Goal: Task Accomplishment & Management: Manage account settings

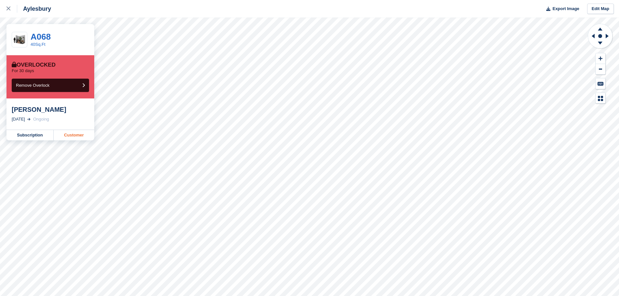
drag, startPoint x: 0, startPoint y: 0, endPoint x: 71, endPoint y: 134, distance: 151.4
click at [71, 134] on link "Customer" at bounding box center [74, 135] width 41 height 10
click at [64, 133] on link "Customer" at bounding box center [74, 135] width 41 height 10
click at [70, 131] on link "Customer" at bounding box center [74, 135] width 41 height 10
click at [68, 133] on link "Customer" at bounding box center [74, 135] width 41 height 10
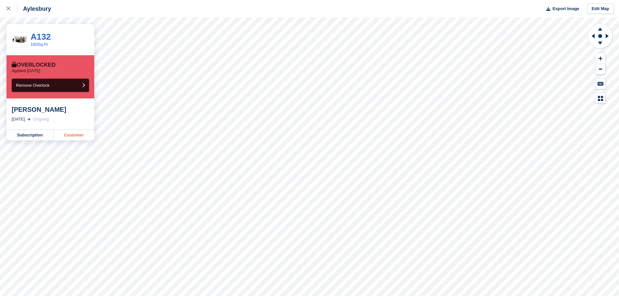
click at [72, 135] on link "Customer" at bounding box center [74, 135] width 41 height 10
click at [63, 134] on link "Customer" at bounding box center [74, 135] width 41 height 10
click at [71, 135] on link "Customer" at bounding box center [74, 135] width 41 height 10
click at [73, 134] on link "Customer" at bounding box center [74, 135] width 41 height 10
click at [80, 134] on link "Customer" at bounding box center [74, 135] width 41 height 10
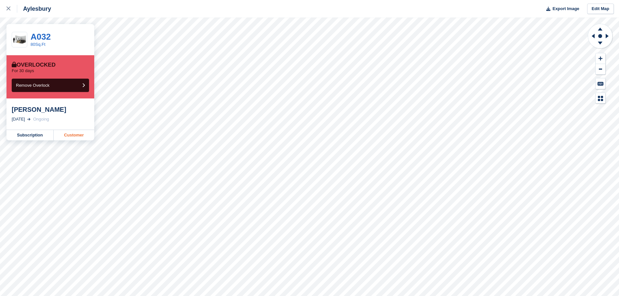
click at [62, 137] on link "Customer" at bounding box center [74, 135] width 41 height 10
click at [72, 135] on link "Customer" at bounding box center [74, 135] width 41 height 10
click at [72, 133] on link "Customer" at bounding box center [74, 135] width 41 height 10
click at [85, 138] on link "Customer" at bounding box center [74, 135] width 41 height 10
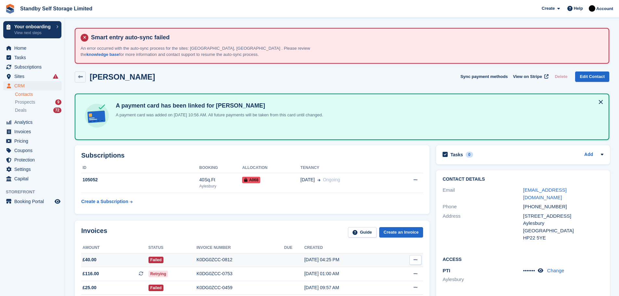
click at [222, 259] on div "K0DG0ZCC-0812" at bounding box center [241, 260] width 88 height 7
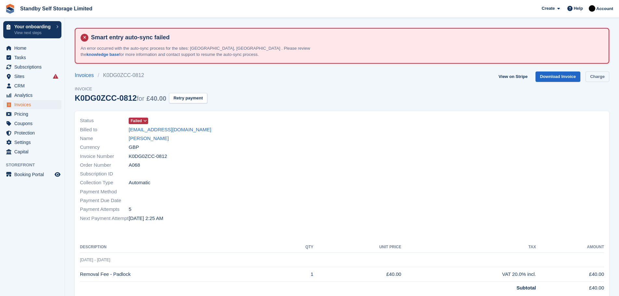
click at [593, 75] on link "Charge" at bounding box center [598, 77] width 24 height 11
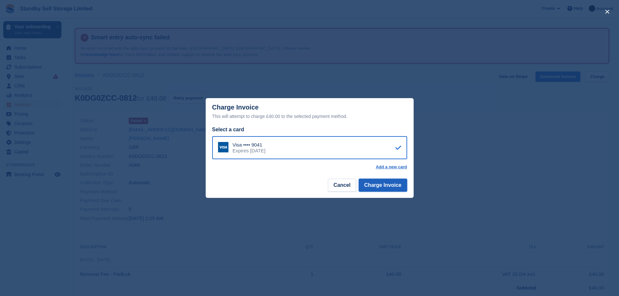
click at [387, 185] on button "Charge Invoice" at bounding box center [383, 185] width 48 height 13
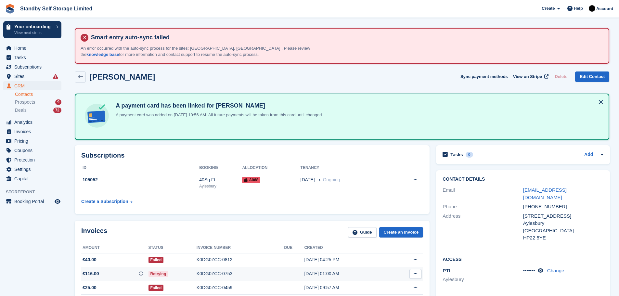
click at [208, 272] on div "K0DG0ZCC-0753" at bounding box center [241, 274] width 88 height 7
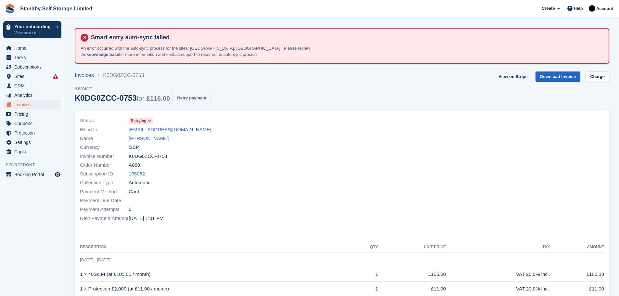
click at [189, 100] on button "Retry payment" at bounding box center [192, 98] width 38 height 11
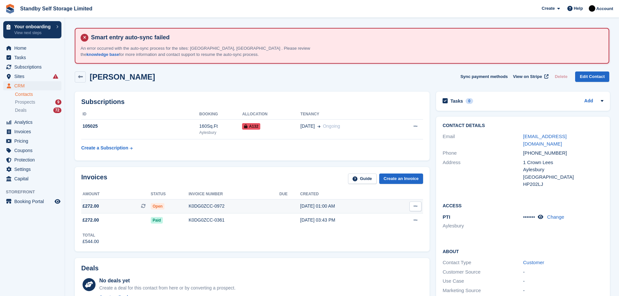
click at [203, 205] on div "K0DG0ZCC-0972" at bounding box center [234, 206] width 91 height 7
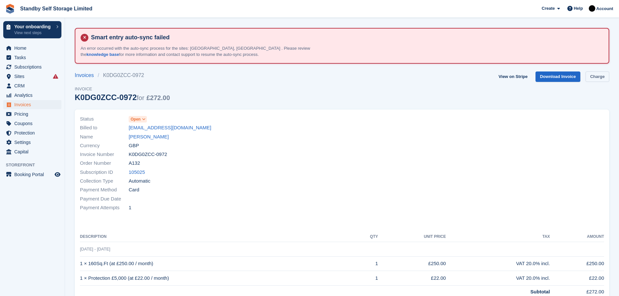
click at [595, 73] on link "Charge" at bounding box center [598, 77] width 24 height 11
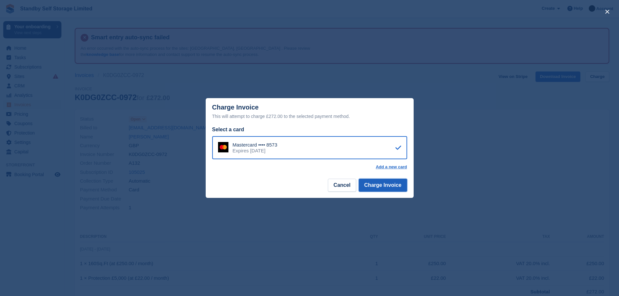
click at [378, 189] on button "Charge Invoice" at bounding box center [383, 185] width 48 height 13
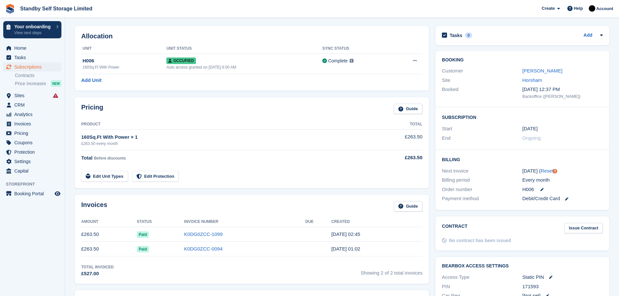
scroll to position [77, 0]
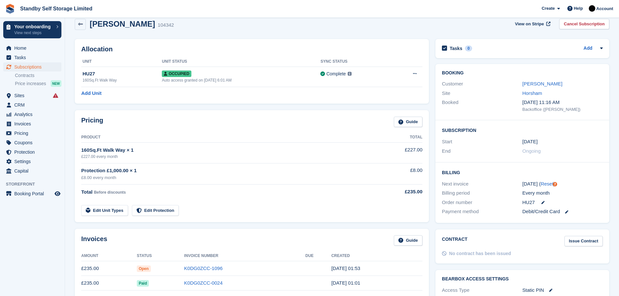
scroll to position [57, 0]
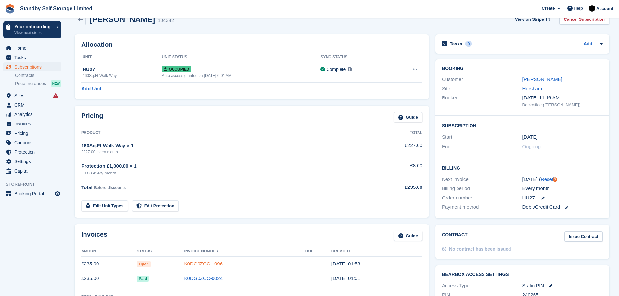
click at [201, 263] on link "K0DG0ZCC-1096" at bounding box center [203, 264] width 38 height 6
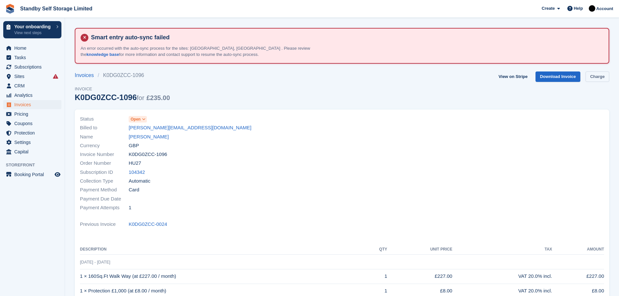
click at [593, 78] on link "Charge" at bounding box center [598, 77] width 24 height 11
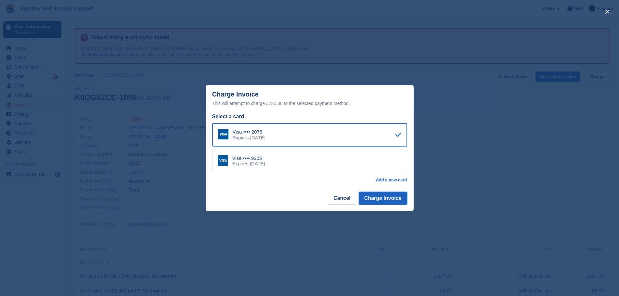
click at [383, 198] on button "Charge Invoice" at bounding box center [383, 198] width 48 height 13
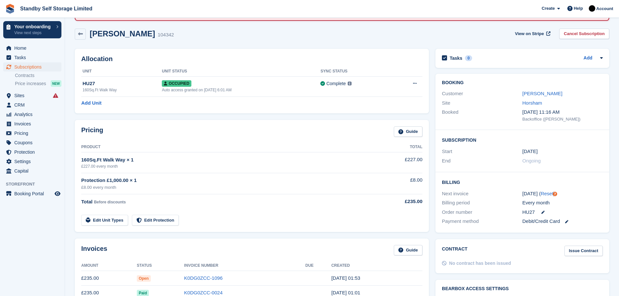
scroll to position [69, 0]
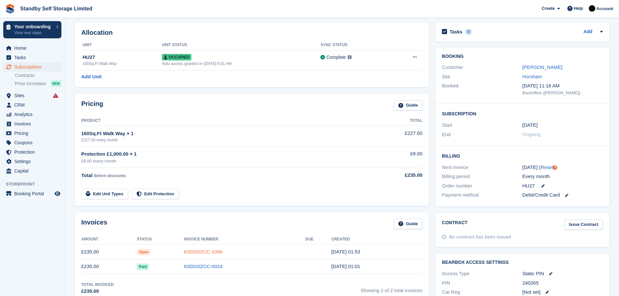
click at [198, 250] on link "K0DG0ZCC-1096" at bounding box center [203, 252] width 38 height 6
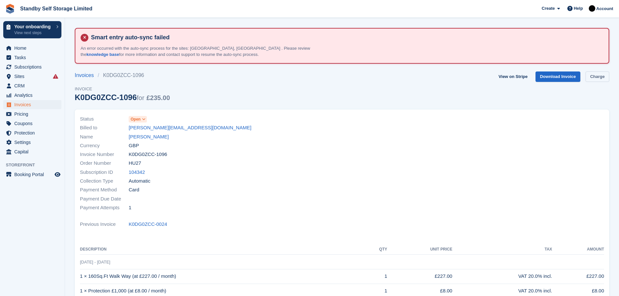
click at [602, 80] on link "Charge" at bounding box center [598, 77] width 24 height 11
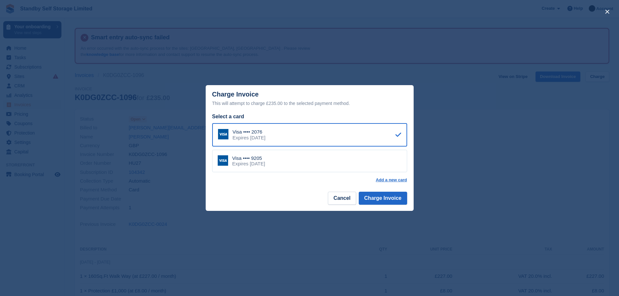
click at [314, 158] on div "Visa •••• 9205 Expires [DATE]" at bounding box center [309, 161] width 195 height 23
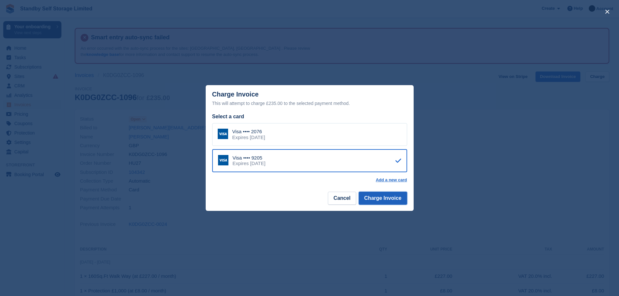
click at [384, 197] on button "Charge Invoice" at bounding box center [383, 198] width 48 height 13
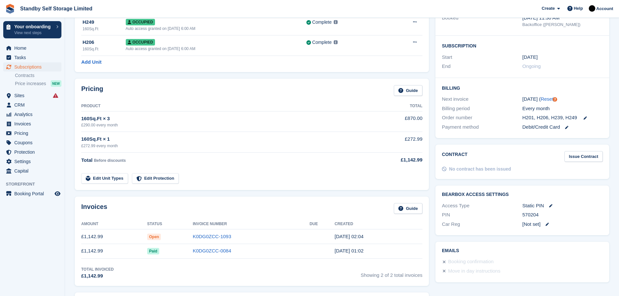
scroll to position [151, 0]
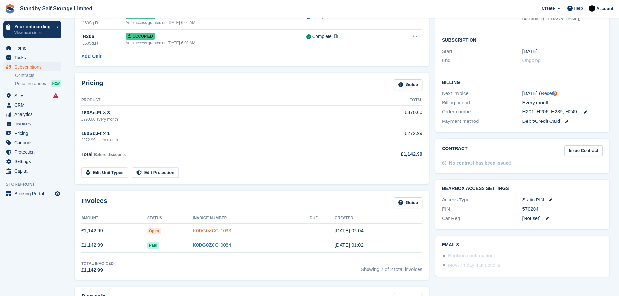
click at [207, 229] on link "K0DG0ZCC-1093" at bounding box center [212, 231] width 38 height 6
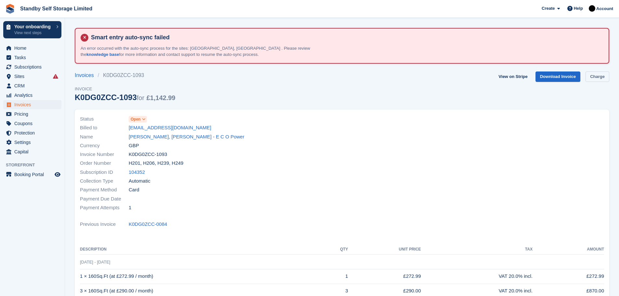
click at [595, 74] on link "Charge" at bounding box center [598, 77] width 24 height 11
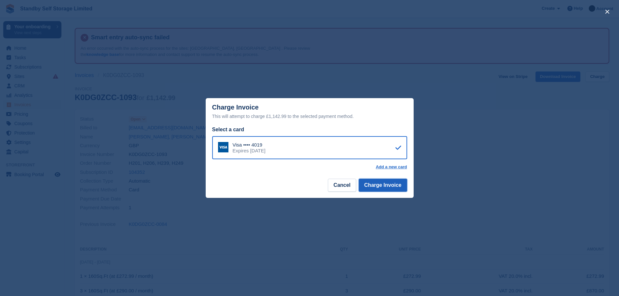
click at [393, 187] on button "Charge Invoice" at bounding box center [383, 185] width 48 height 13
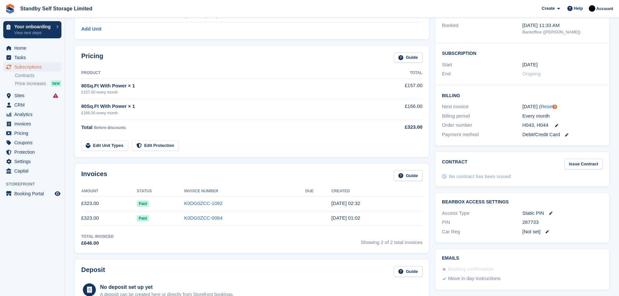
scroll to position [142, 0]
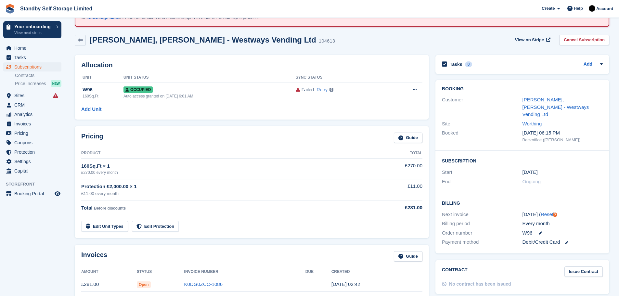
scroll to position [53, 0]
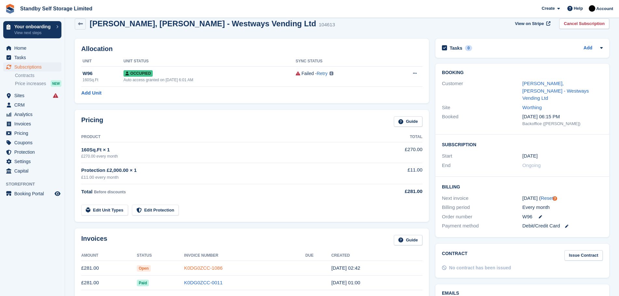
click at [206, 267] on link "K0DG0ZCC-1086" at bounding box center [203, 268] width 38 height 6
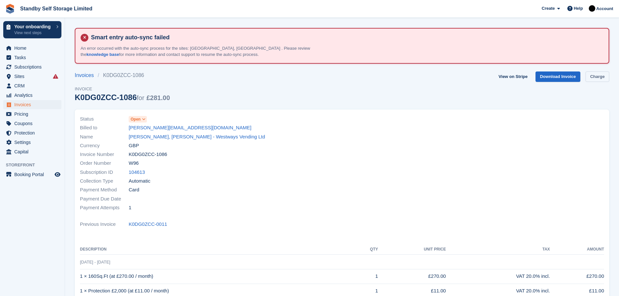
click at [593, 75] on link "Charge" at bounding box center [598, 77] width 24 height 11
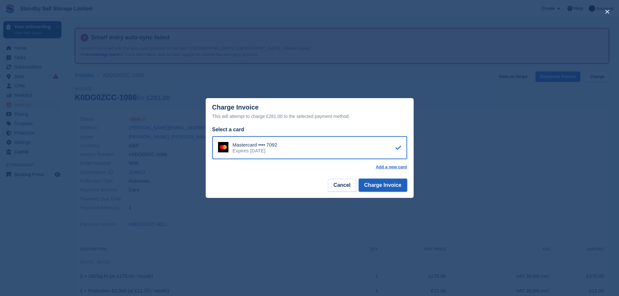
click at [384, 185] on button "Charge Invoice" at bounding box center [383, 185] width 48 height 13
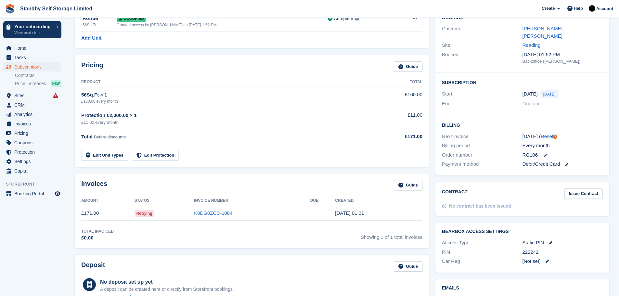
scroll to position [109, 0]
click at [202, 212] on link "K0DG0ZCC-1084" at bounding box center [213, 212] width 38 height 6
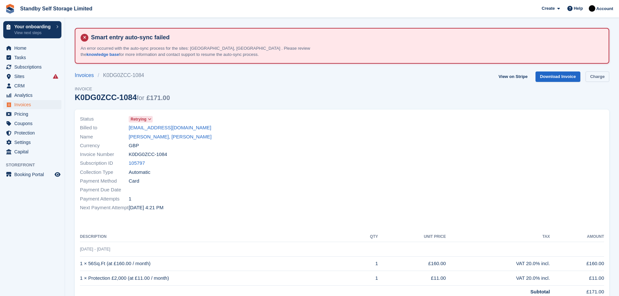
click at [594, 77] on link "Charge" at bounding box center [598, 77] width 24 height 11
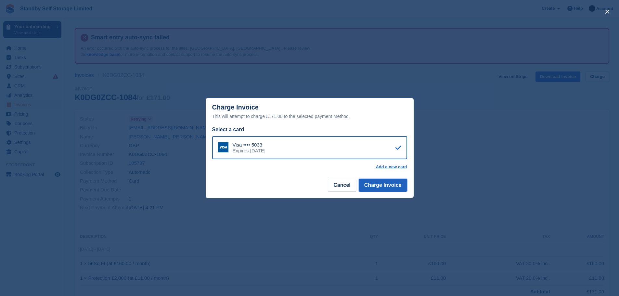
click at [391, 188] on button "Charge Invoice" at bounding box center [383, 185] width 48 height 13
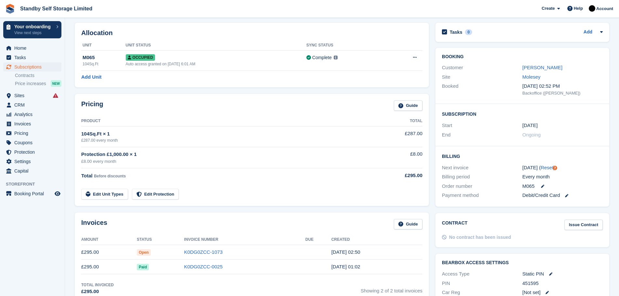
scroll to position [72, 0]
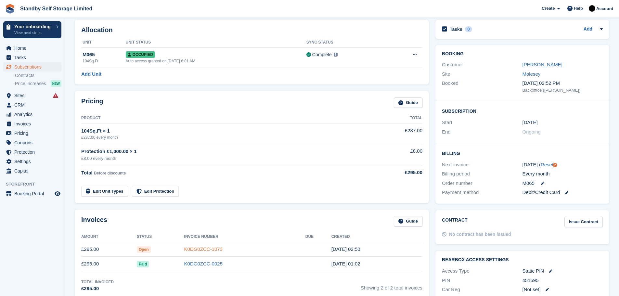
click at [214, 246] on link "K0DG0ZCC-1073" at bounding box center [203, 249] width 38 height 6
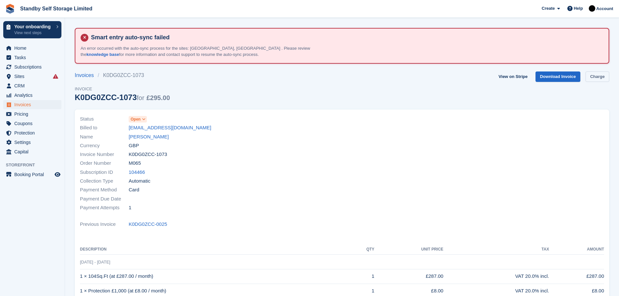
click at [589, 76] on link "Charge" at bounding box center [598, 77] width 24 height 11
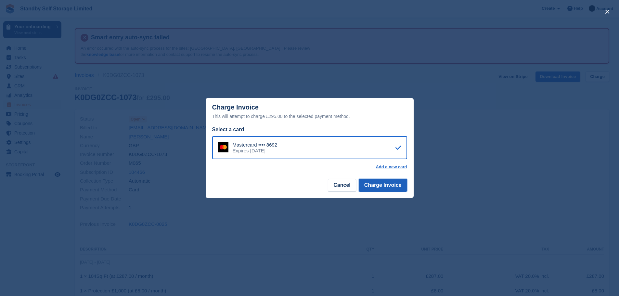
click at [379, 190] on button "Charge Invoice" at bounding box center [383, 185] width 48 height 13
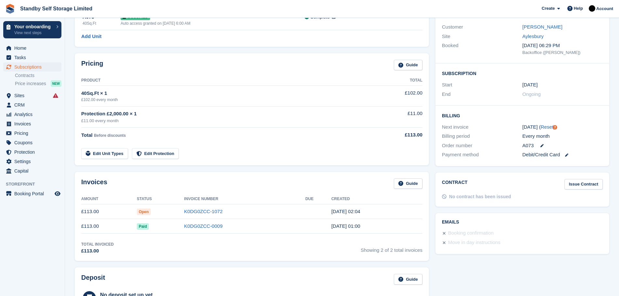
scroll to position [110, 0]
click at [198, 210] on link "K0DG0ZCC-1072" at bounding box center [203, 211] width 38 height 6
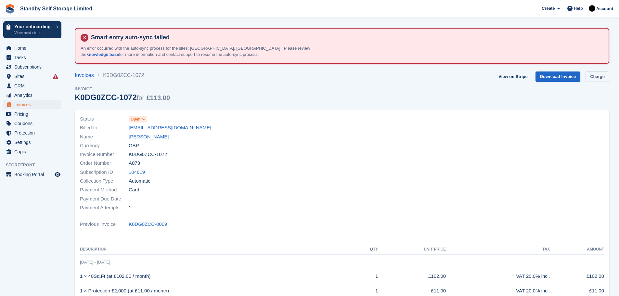
click at [588, 74] on link "Charge" at bounding box center [598, 77] width 24 height 11
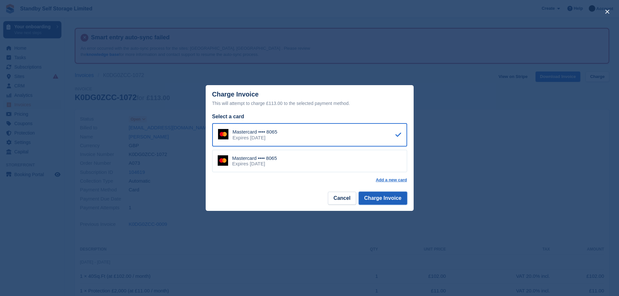
click at [376, 200] on button "Charge Invoice" at bounding box center [383, 198] width 48 height 13
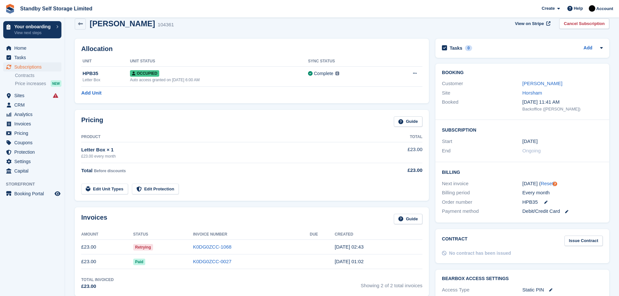
scroll to position [110, 0]
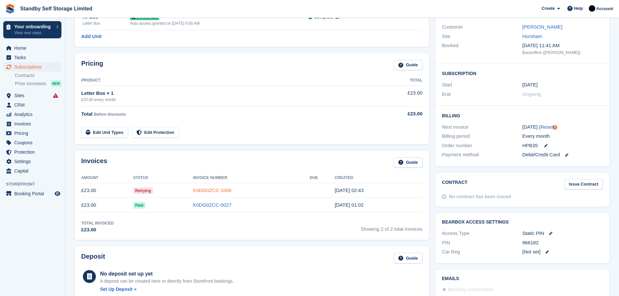
click at [222, 190] on link "K0DG0ZCC-1068" at bounding box center [212, 191] width 38 height 6
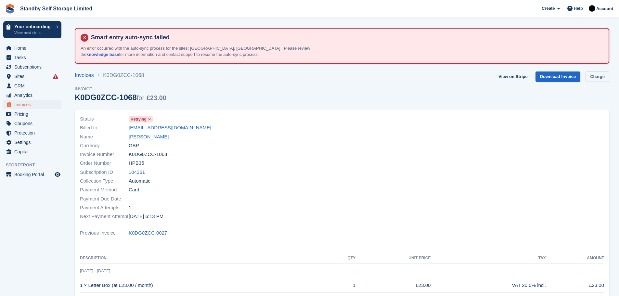
click at [599, 78] on link "Charge" at bounding box center [598, 77] width 24 height 11
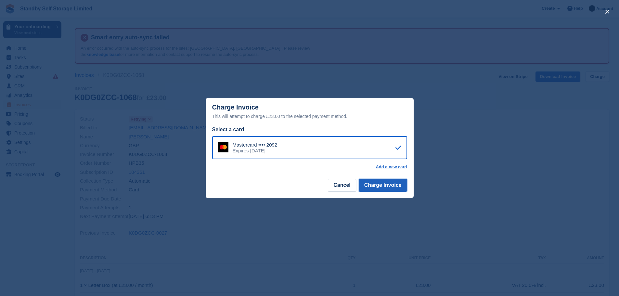
click at [382, 183] on button "Charge Invoice" at bounding box center [383, 185] width 48 height 13
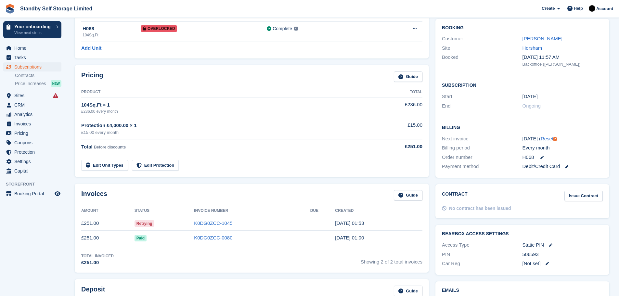
scroll to position [117, 0]
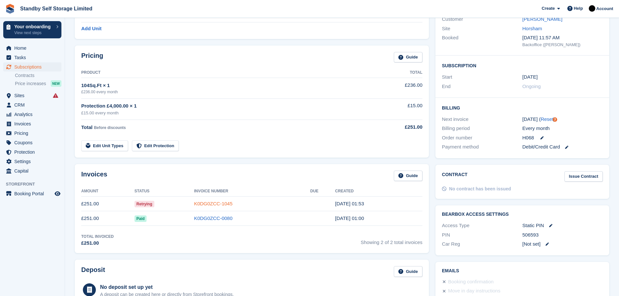
click at [223, 202] on link "K0DG0ZCC-1045" at bounding box center [213, 204] width 38 height 6
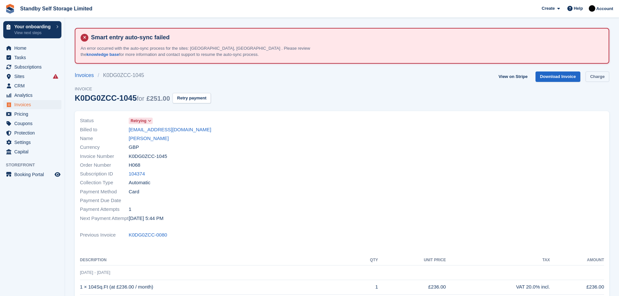
click at [594, 75] on link "Charge" at bounding box center [598, 77] width 24 height 11
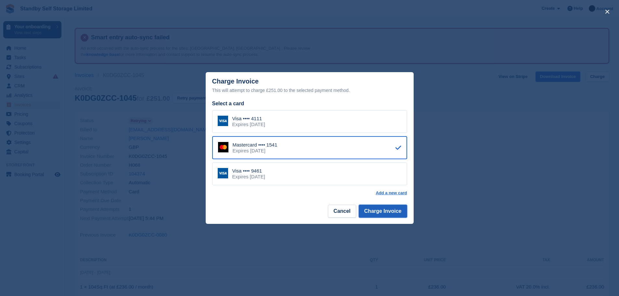
click at [378, 209] on button "Charge Invoice" at bounding box center [383, 211] width 48 height 13
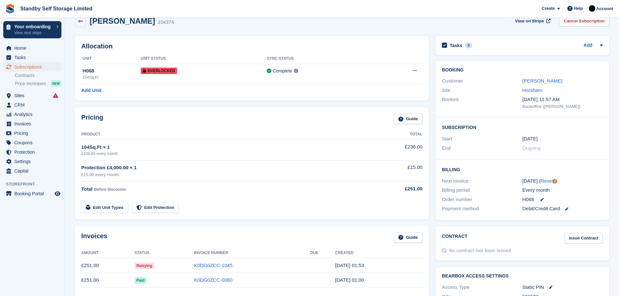
scroll to position [128, 0]
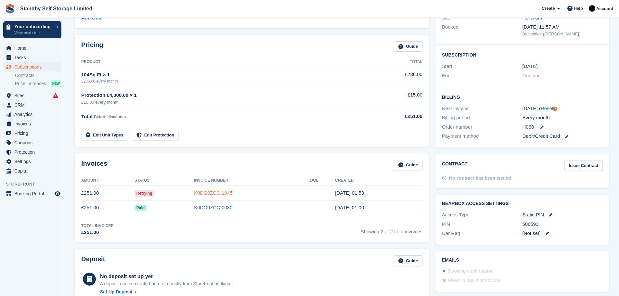
click at [224, 192] on link "K0DG0ZCC-1045" at bounding box center [213, 193] width 38 height 6
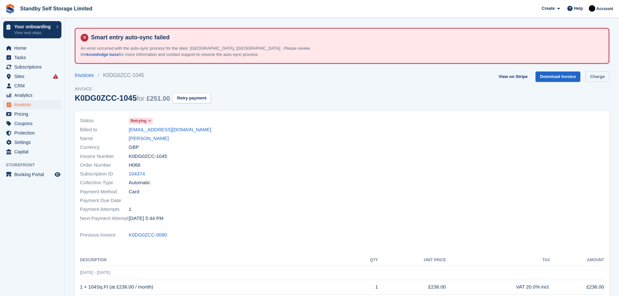
click at [588, 74] on link "Charge" at bounding box center [598, 77] width 24 height 11
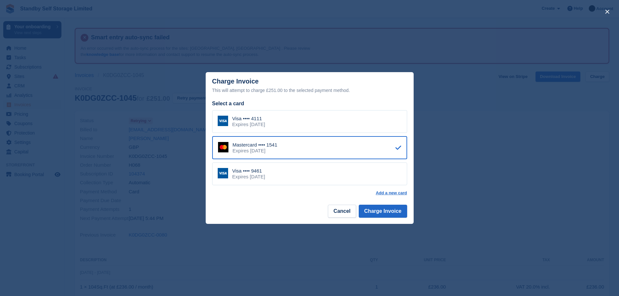
click at [296, 174] on div "Visa •••• 9461 Expires [DATE]" at bounding box center [309, 174] width 195 height 23
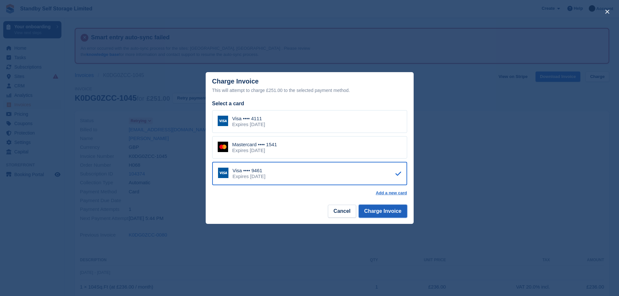
click at [371, 209] on button "Charge Invoice" at bounding box center [383, 211] width 48 height 13
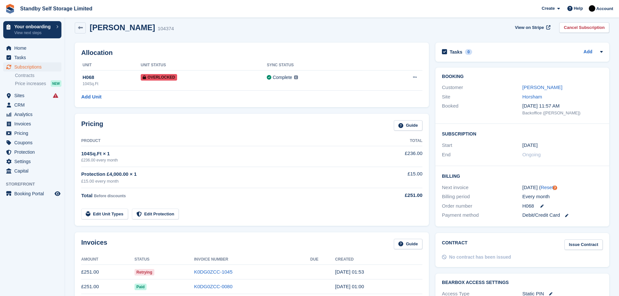
scroll to position [83, 0]
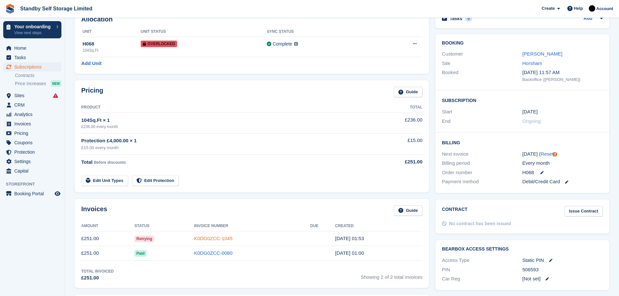
click at [213, 236] on link "K0DG0ZCC-1045" at bounding box center [213, 239] width 38 height 6
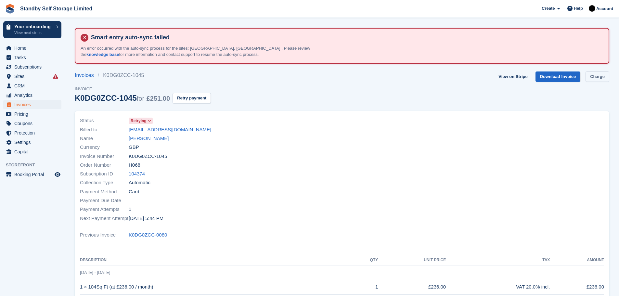
click at [595, 75] on link "Charge" at bounding box center [598, 77] width 24 height 11
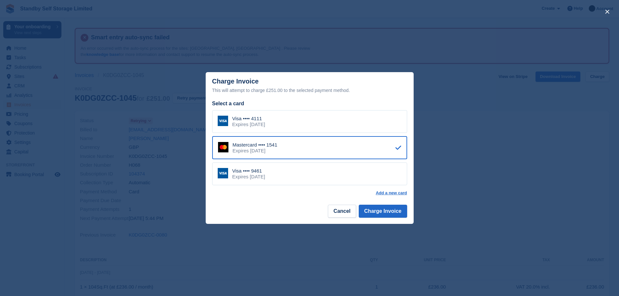
click at [265, 119] on div "Visa •••• 4111" at bounding box center [248, 119] width 33 height 6
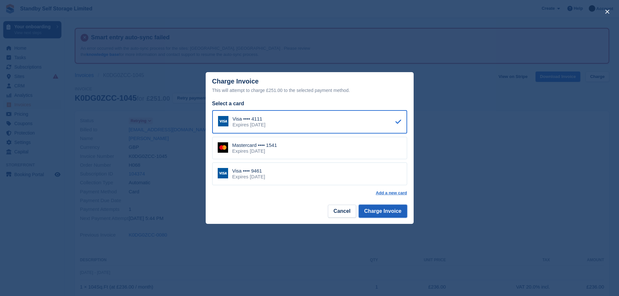
click at [375, 213] on button "Charge Invoice" at bounding box center [383, 211] width 48 height 13
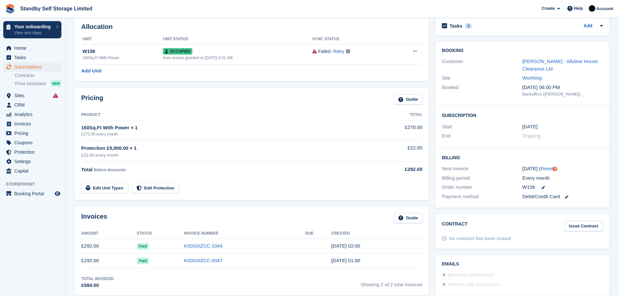
scroll to position [78, 0]
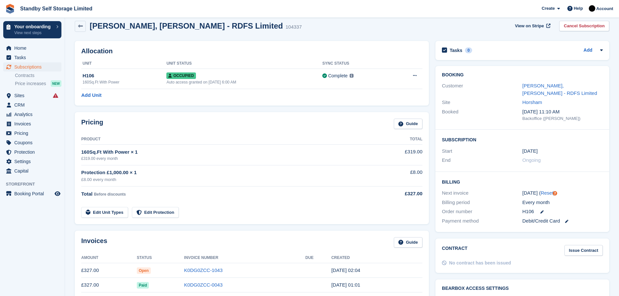
scroll to position [60, 0]
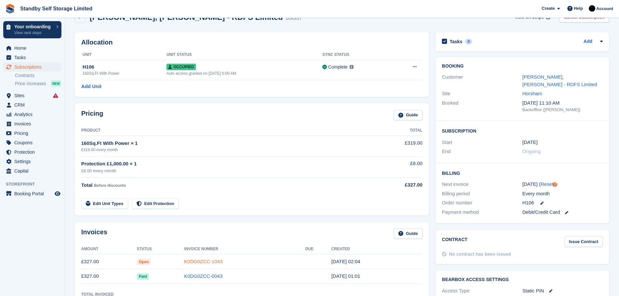
click at [204, 263] on link "K0DG0ZCC-1043" at bounding box center [203, 262] width 38 height 6
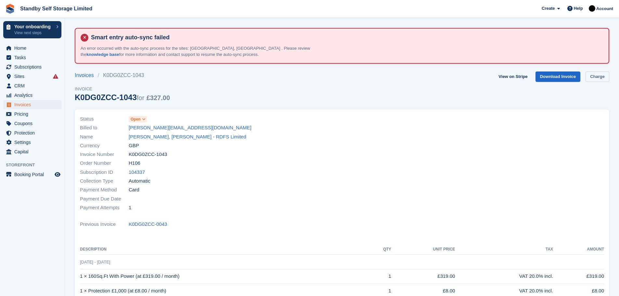
click at [593, 79] on link "Charge" at bounding box center [598, 77] width 24 height 11
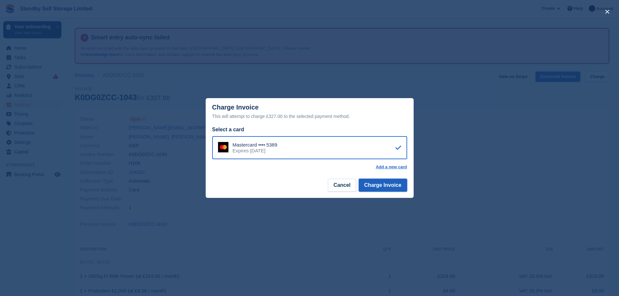
click at [377, 186] on button "Charge Invoice" at bounding box center [383, 185] width 48 height 13
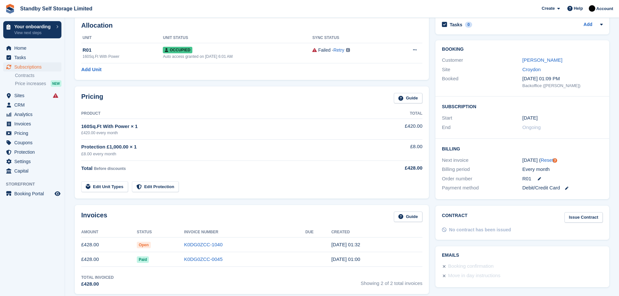
scroll to position [79, 0]
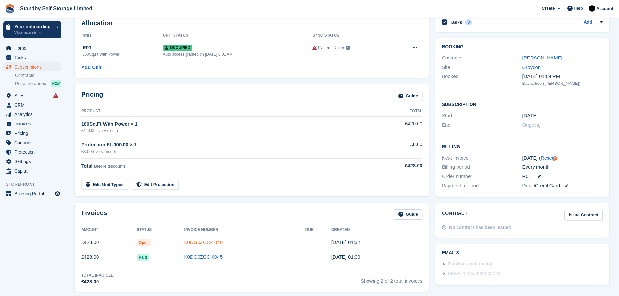
click at [196, 243] on link "K0DG0ZCC-1040" at bounding box center [203, 243] width 38 height 6
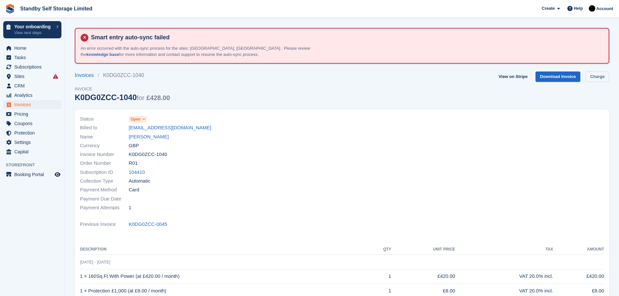
click at [598, 76] on link "Charge" at bounding box center [598, 77] width 24 height 11
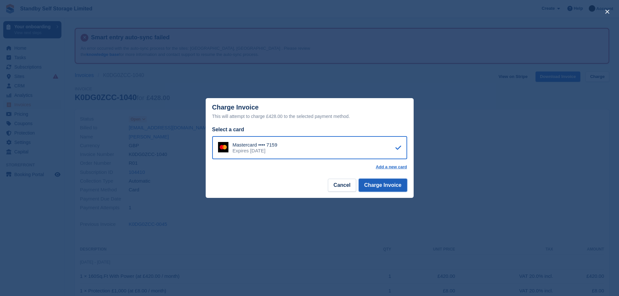
click at [383, 187] on button "Charge Invoice" at bounding box center [383, 185] width 48 height 13
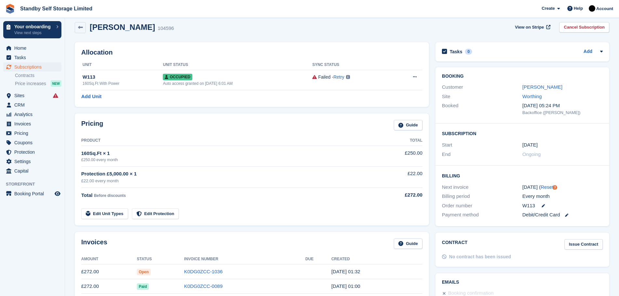
scroll to position [58, 0]
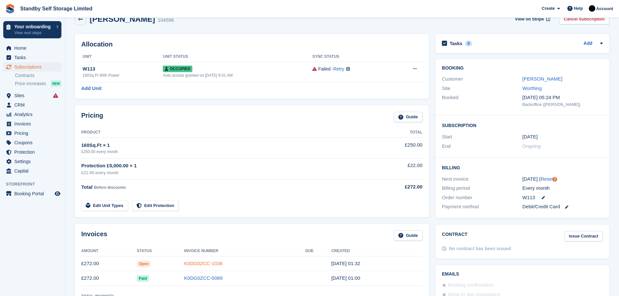
click at [201, 262] on link "K0DG0ZCC-1036" at bounding box center [203, 264] width 38 height 6
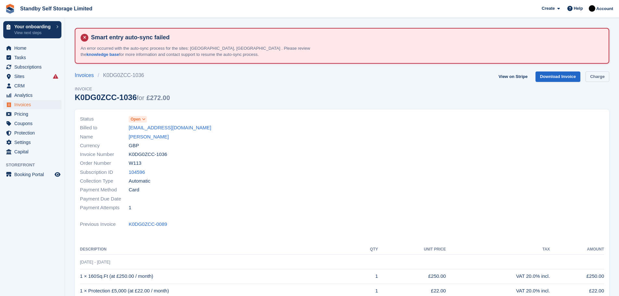
click at [599, 78] on link "Charge" at bounding box center [598, 77] width 24 height 11
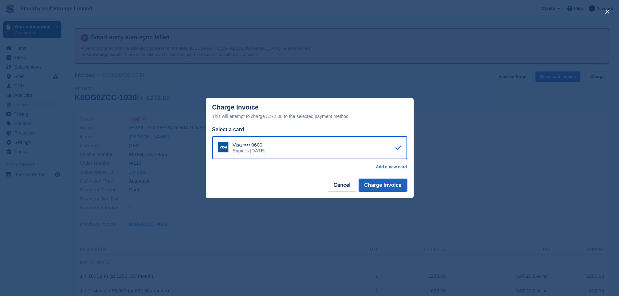
click at [382, 187] on button "Charge Invoice" at bounding box center [383, 185] width 48 height 13
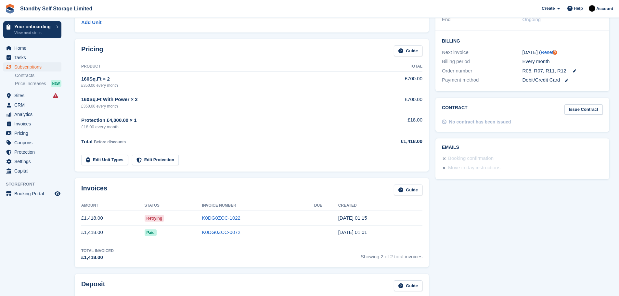
scroll to position [189, 0]
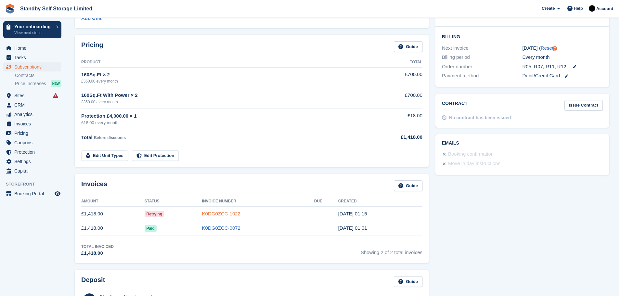
click at [232, 211] on link "K0DG0ZCC-1022" at bounding box center [221, 214] width 38 height 6
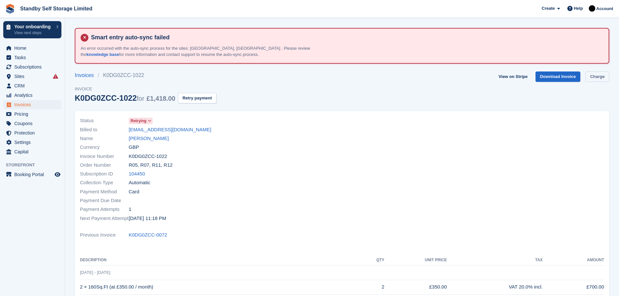
click at [599, 77] on link "Charge" at bounding box center [598, 77] width 24 height 11
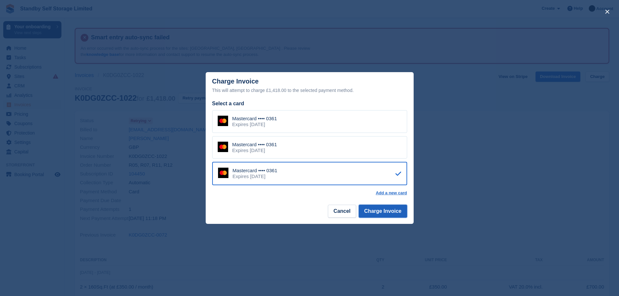
click at [381, 211] on button "Charge Invoice" at bounding box center [383, 211] width 48 height 13
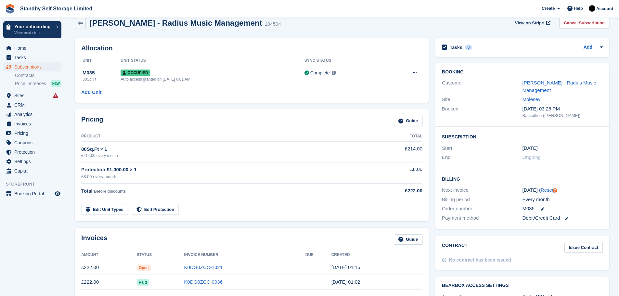
scroll to position [61, 0]
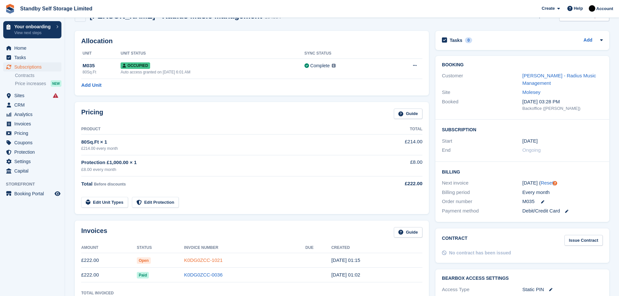
click at [201, 261] on link "K0DG0ZCC-1021" at bounding box center [203, 261] width 38 height 6
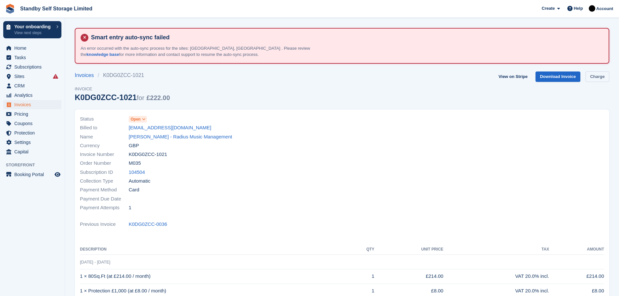
click at [590, 74] on link "Charge" at bounding box center [598, 77] width 24 height 11
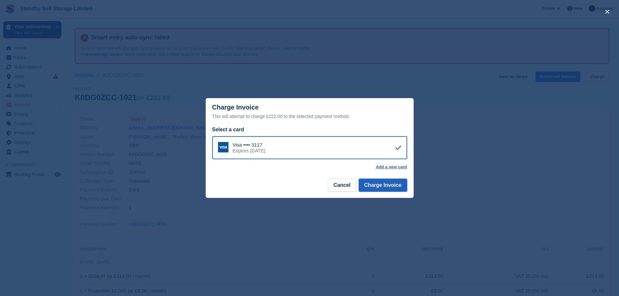
click at [384, 189] on button "Charge Invoice" at bounding box center [383, 185] width 48 height 13
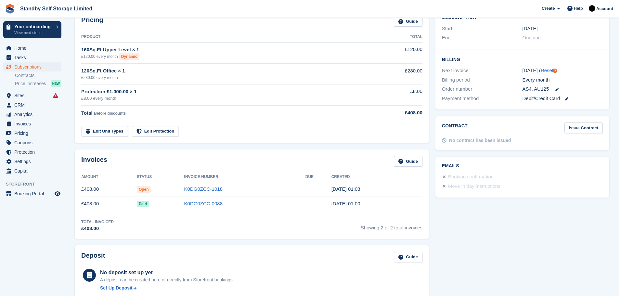
scroll to position [178, 0]
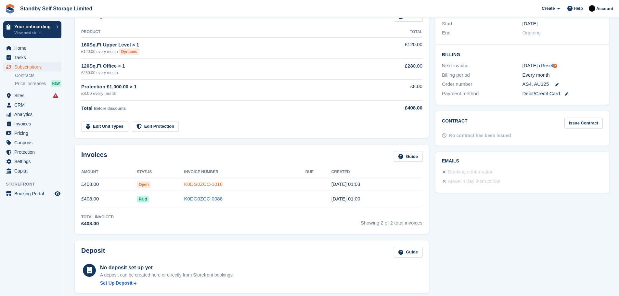
click at [200, 185] on link "K0DG0ZCC-1018" at bounding box center [203, 184] width 38 height 6
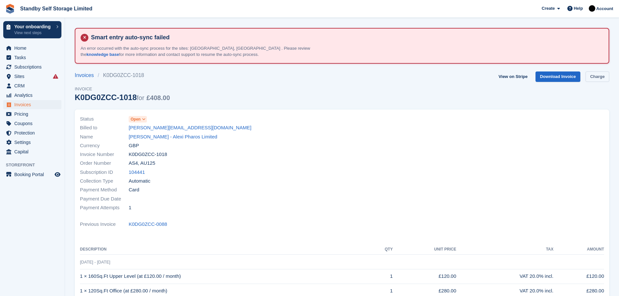
click at [599, 75] on link "Charge" at bounding box center [598, 77] width 24 height 11
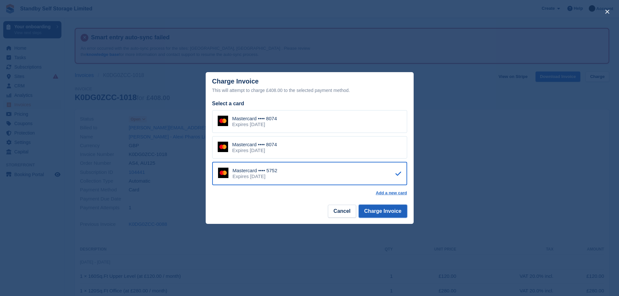
click at [384, 210] on button "Charge Invoice" at bounding box center [383, 211] width 48 height 13
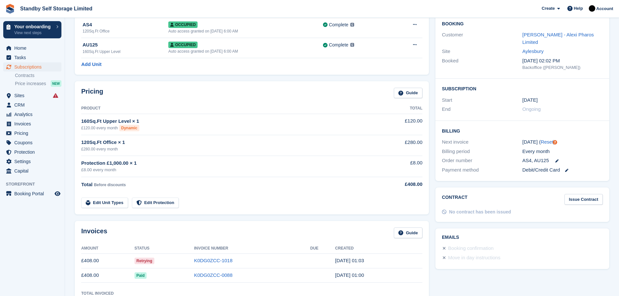
scroll to position [107, 0]
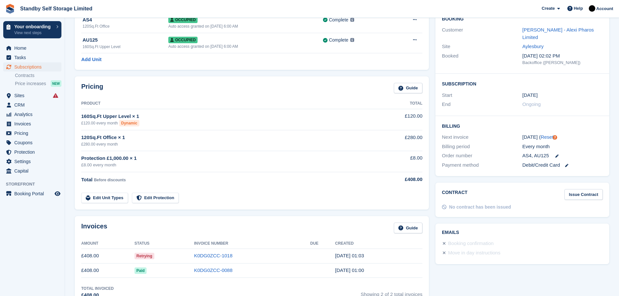
click at [225, 260] on td "K0DG0ZCC-1018" at bounding box center [252, 256] width 116 height 15
click at [225, 258] on link "K0DG0ZCC-1018" at bounding box center [213, 256] width 38 height 6
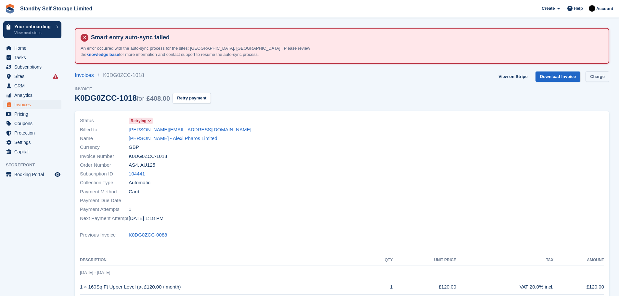
click at [600, 78] on link "Charge" at bounding box center [598, 77] width 24 height 11
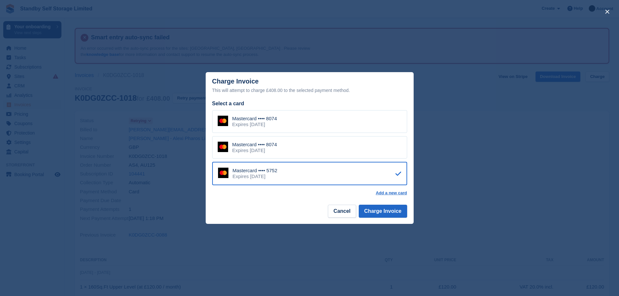
click at [277, 142] on div "Mastercard •••• 8074" at bounding box center [254, 145] width 45 height 6
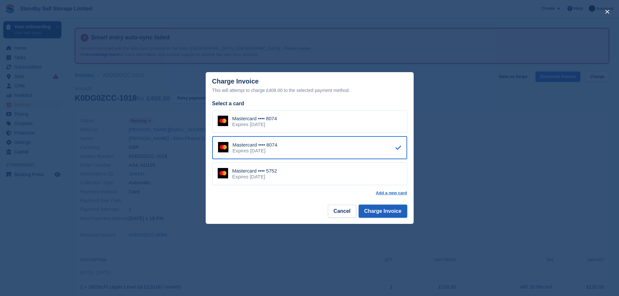
click at [371, 212] on button "Charge Invoice" at bounding box center [383, 211] width 48 height 13
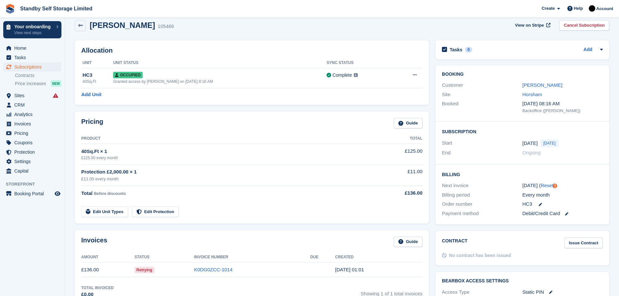
scroll to position [54, 0]
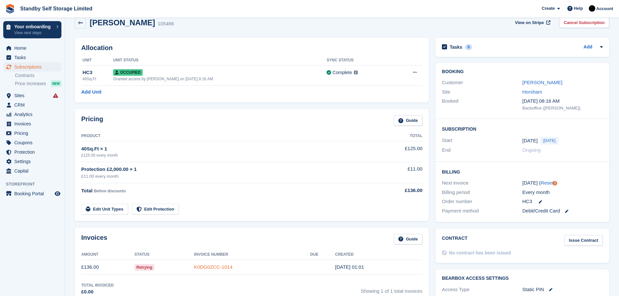
click at [215, 267] on link "K0DG0ZCC-1014" at bounding box center [213, 267] width 38 height 6
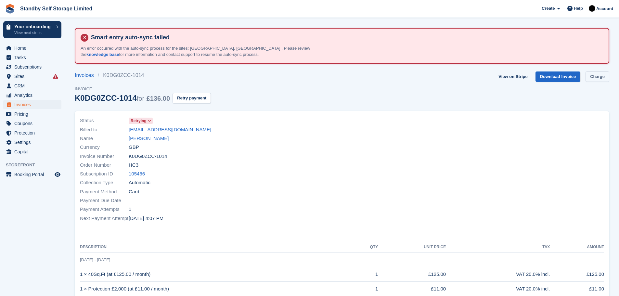
click at [590, 76] on link "Charge" at bounding box center [598, 77] width 24 height 11
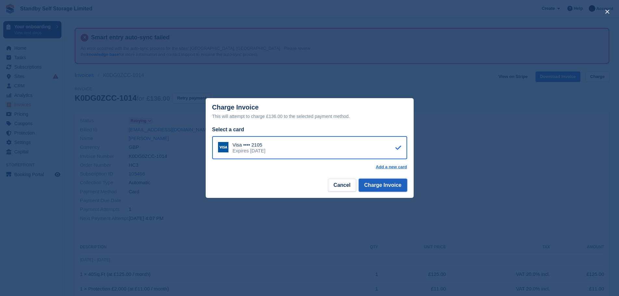
click at [385, 186] on button "Charge Invoice" at bounding box center [383, 185] width 48 height 13
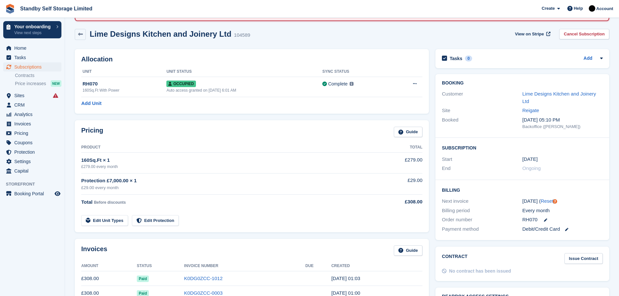
scroll to position [90, 0]
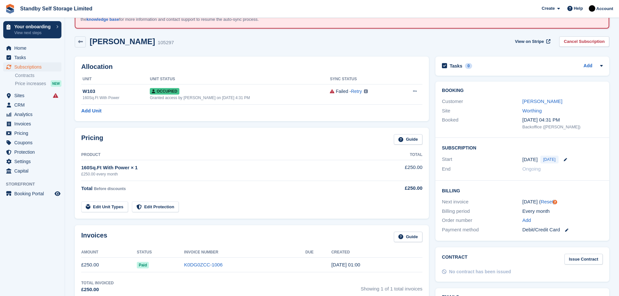
scroll to position [73, 0]
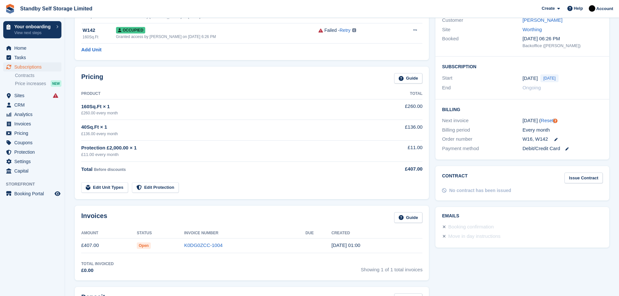
scroll to position [122, 0]
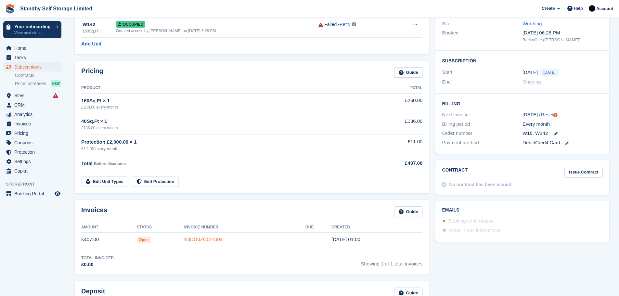
click at [204, 240] on link "K0DG0ZCC-1004" at bounding box center [203, 240] width 38 height 6
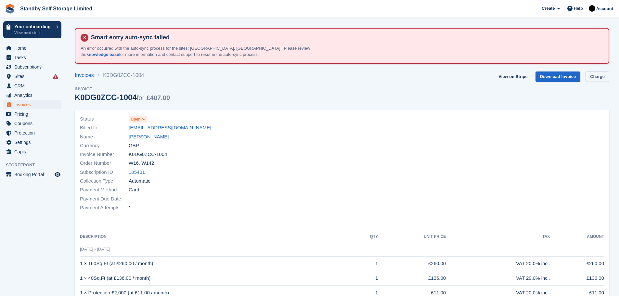
click at [599, 77] on link "Charge" at bounding box center [598, 77] width 24 height 11
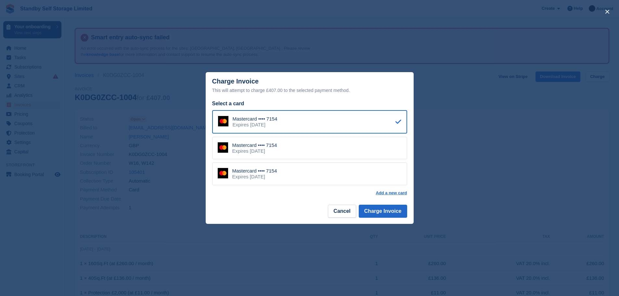
click at [312, 175] on div "Mastercard •••• 7154 Expires [DATE]" at bounding box center [309, 174] width 195 height 23
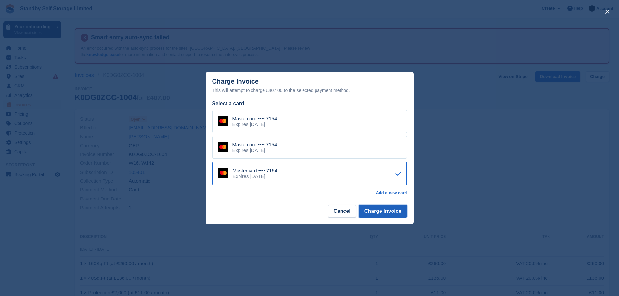
click at [380, 213] on button "Charge Invoice" at bounding box center [383, 211] width 48 height 13
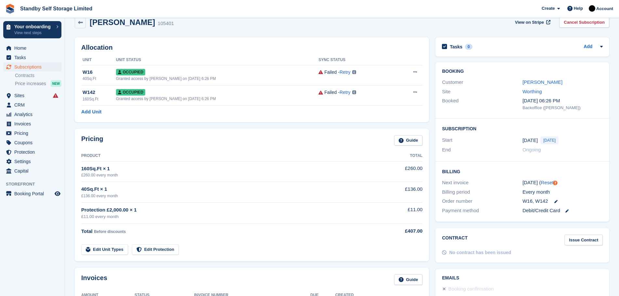
scroll to position [70, 0]
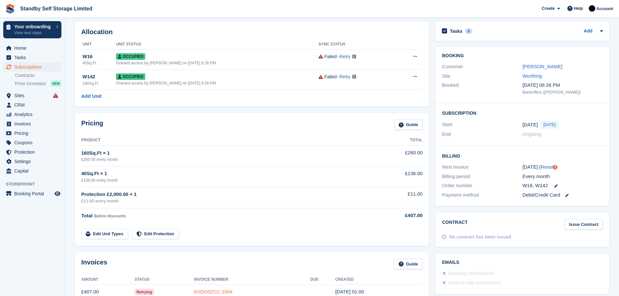
click at [219, 289] on link "K0DG0ZCC-1004" at bounding box center [213, 292] width 38 height 6
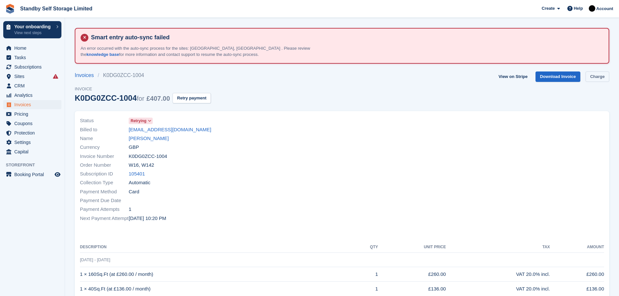
click at [589, 75] on link "Charge" at bounding box center [598, 77] width 24 height 11
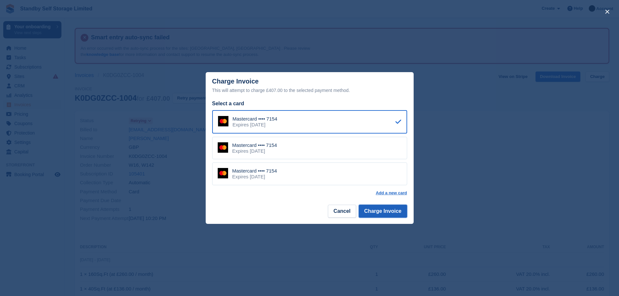
click at [383, 210] on button "Charge Invoice" at bounding box center [383, 211] width 48 height 13
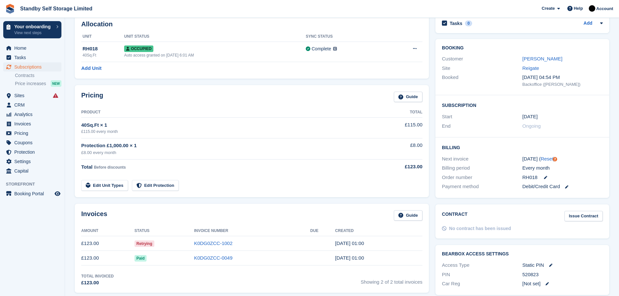
scroll to position [83, 0]
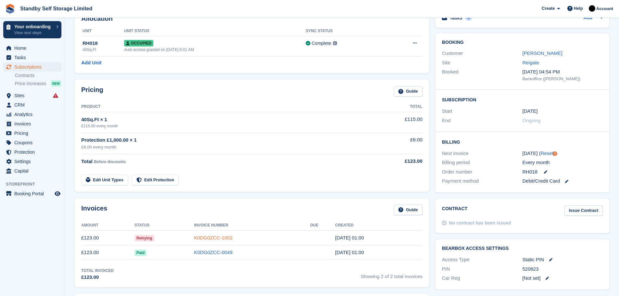
click at [218, 235] on link "K0DG0ZCC-1002" at bounding box center [213, 238] width 38 height 6
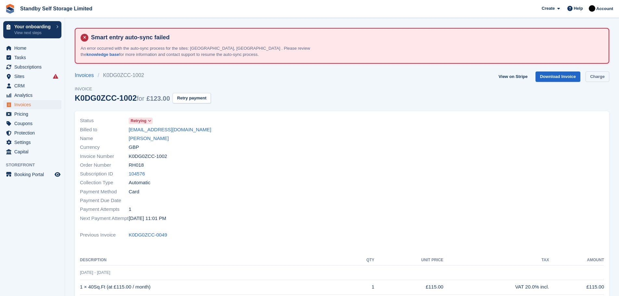
click at [596, 75] on link "Charge" at bounding box center [598, 77] width 24 height 11
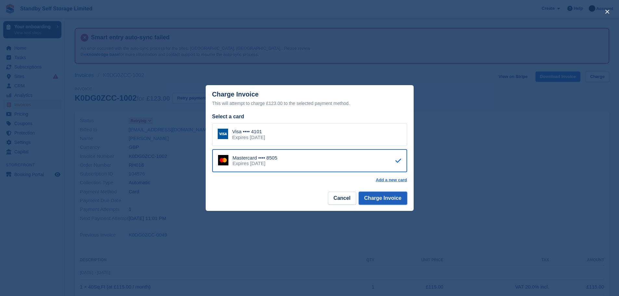
click at [380, 199] on button "Charge Invoice" at bounding box center [383, 198] width 48 height 13
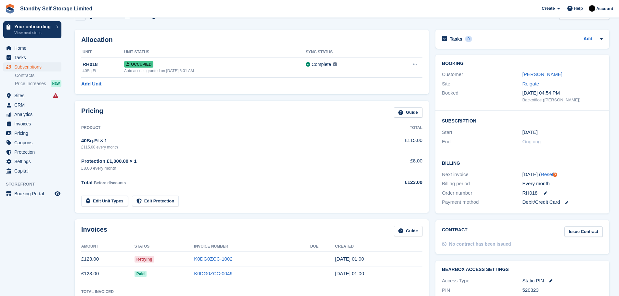
scroll to position [82, 0]
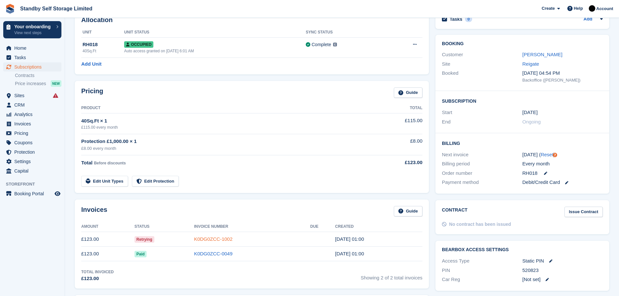
click at [224, 237] on link "K0DG0ZCC-1002" at bounding box center [213, 239] width 38 height 6
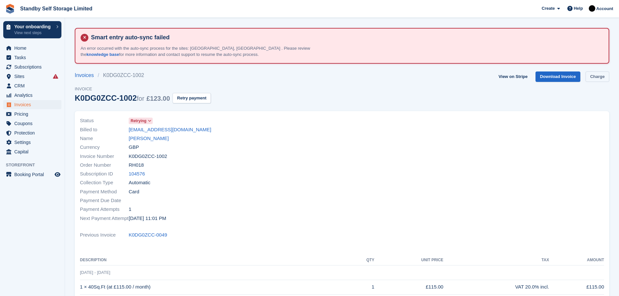
click at [589, 76] on link "Charge" at bounding box center [598, 77] width 24 height 11
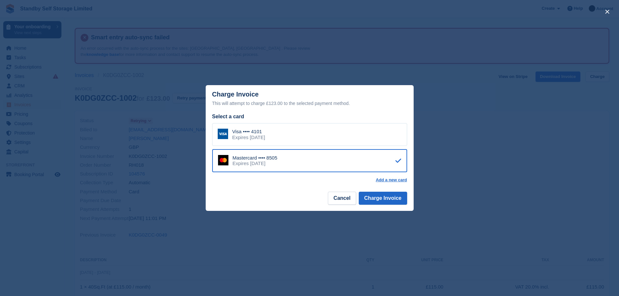
click at [340, 131] on div "Visa •••• 4101 Expires September 2028" at bounding box center [309, 134] width 195 height 23
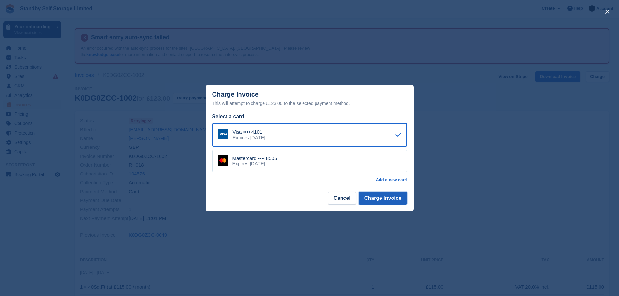
click at [383, 199] on button "Charge Invoice" at bounding box center [383, 198] width 48 height 13
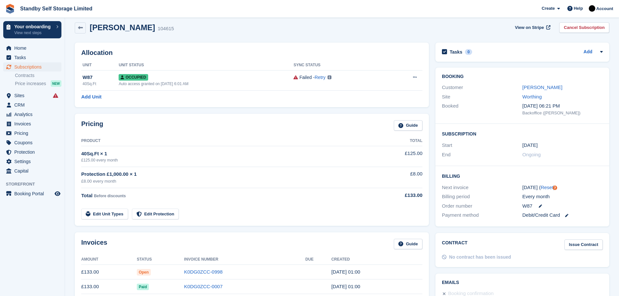
scroll to position [63, 0]
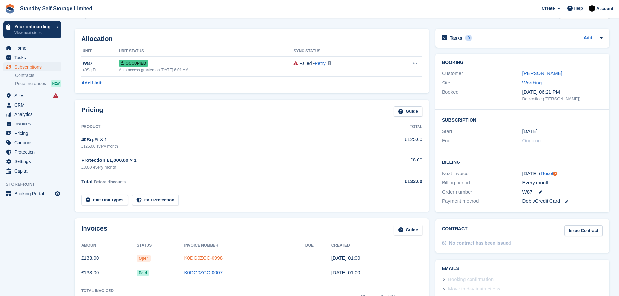
click at [203, 257] on link "K0DG0ZCC-0998" at bounding box center [203, 258] width 38 height 6
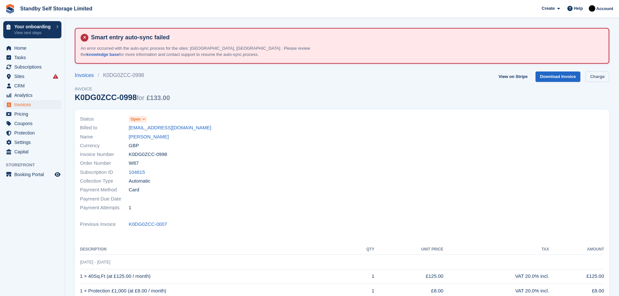
click at [592, 78] on link "Charge" at bounding box center [598, 77] width 24 height 11
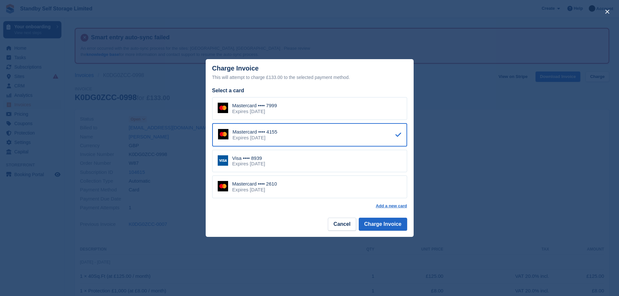
click at [317, 110] on div "Mastercard •••• 7999 Expires [DATE]" at bounding box center [309, 108] width 195 height 23
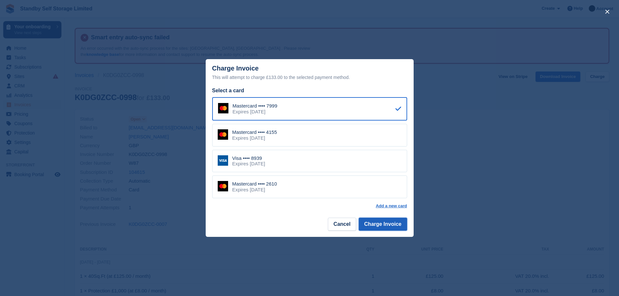
click at [391, 227] on button "Charge Invoice" at bounding box center [383, 224] width 48 height 13
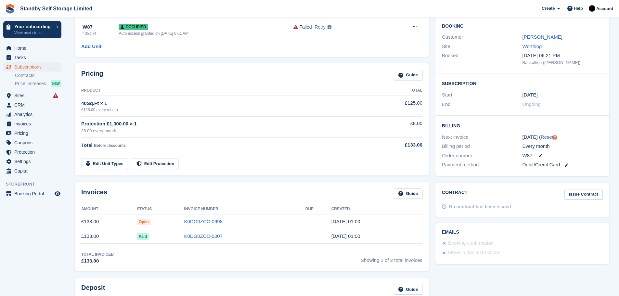
scroll to position [101, 0]
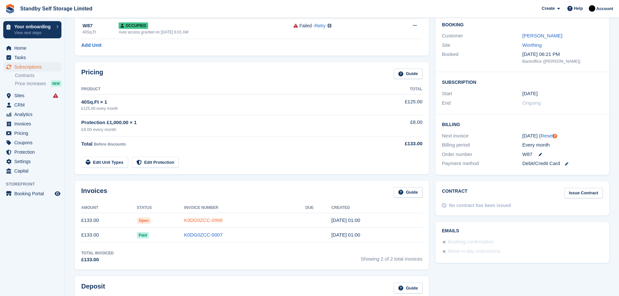
click at [214, 218] on link "K0DG0ZCC-0998" at bounding box center [203, 221] width 38 height 6
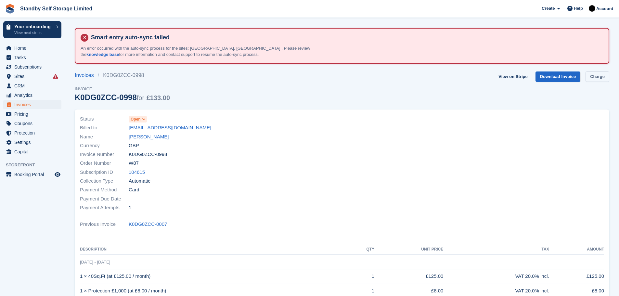
click at [595, 76] on link "Charge" at bounding box center [598, 77] width 24 height 11
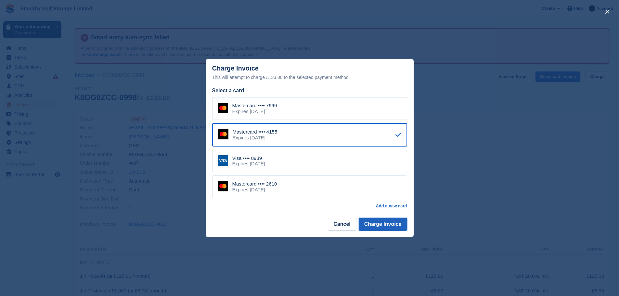
click at [386, 225] on button "Charge Invoice" at bounding box center [383, 224] width 48 height 13
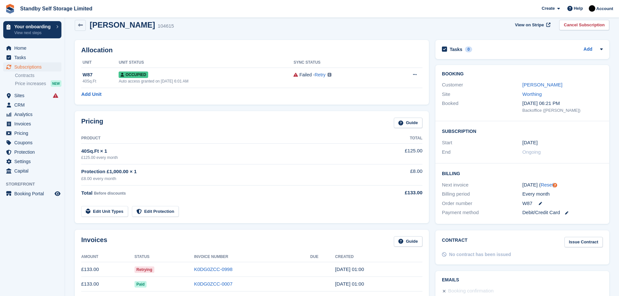
scroll to position [66, 0]
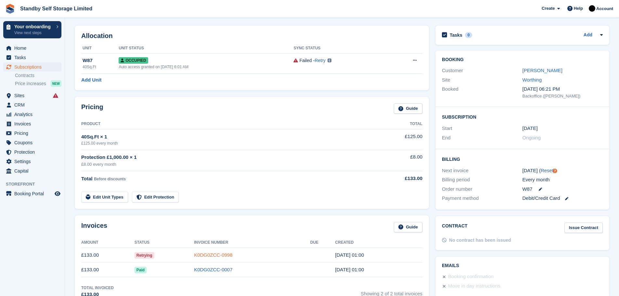
click at [214, 253] on link "K0DG0ZCC-0998" at bounding box center [213, 255] width 38 height 6
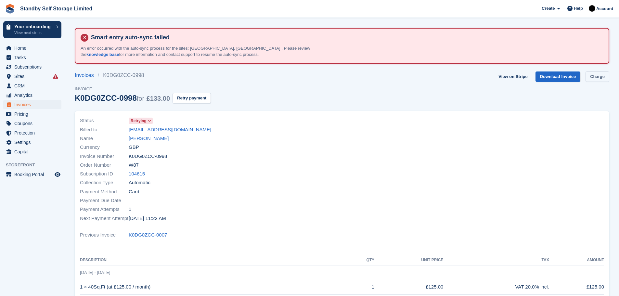
click at [597, 75] on link "Charge" at bounding box center [598, 77] width 24 height 11
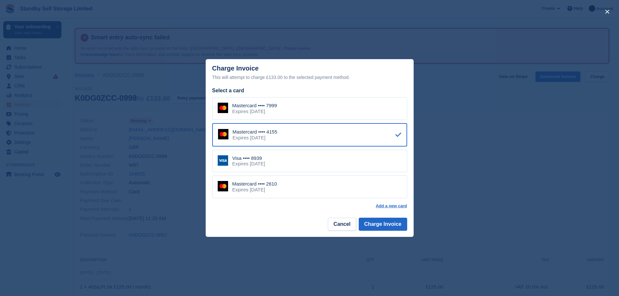
click at [310, 163] on div "Visa •••• 8939 Expires [DATE]" at bounding box center [309, 161] width 195 height 23
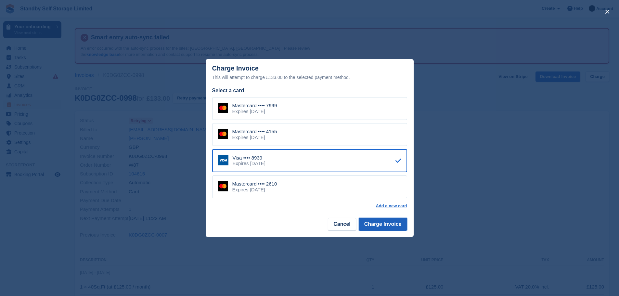
click at [387, 223] on button "Charge Invoice" at bounding box center [383, 224] width 48 height 13
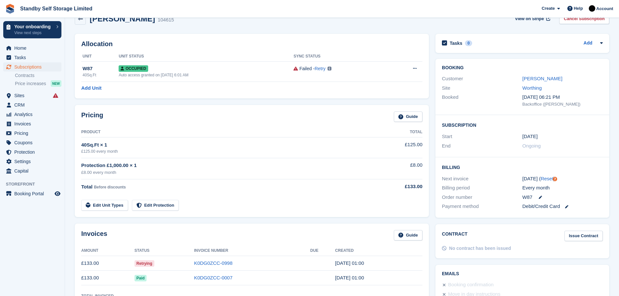
scroll to position [106, 0]
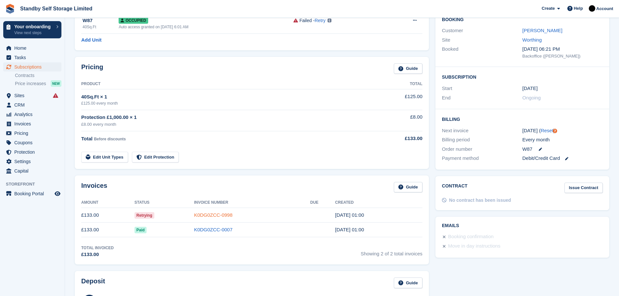
click at [211, 215] on link "K0DG0ZCC-0998" at bounding box center [213, 215] width 38 height 6
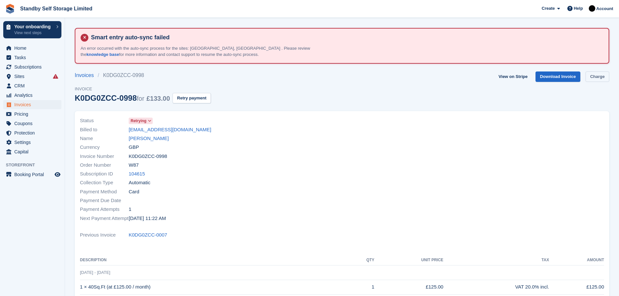
click at [593, 78] on link "Charge" at bounding box center [598, 77] width 24 height 11
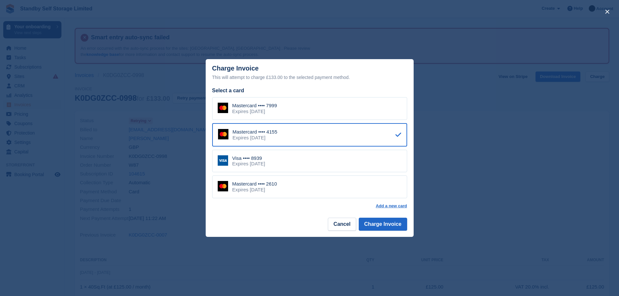
click at [296, 188] on div "Mastercard •••• 2610 Expires September 2027" at bounding box center [309, 187] width 195 height 23
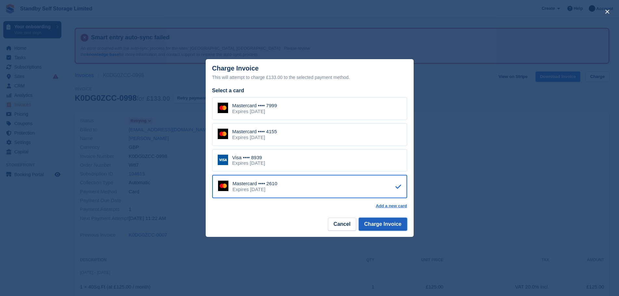
click at [378, 223] on button "Charge Invoice" at bounding box center [383, 224] width 48 height 13
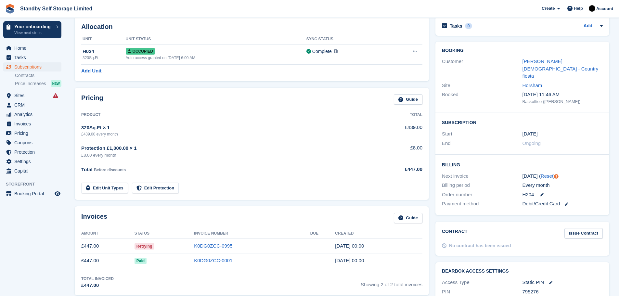
scroll to position [83, 0]
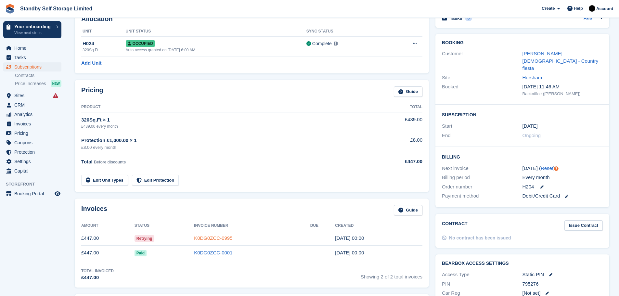
click at [220, 238] on link "K0DG0ZCC-0995" at bounding box center [213, 238] width 38 height 6
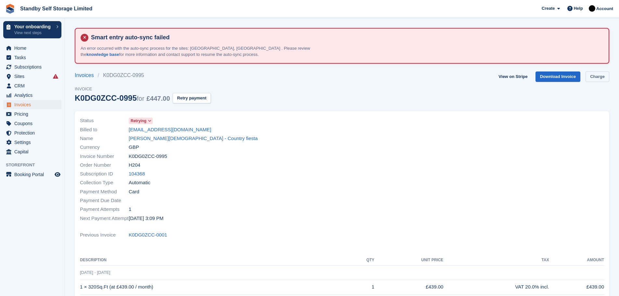
click at [594, 76] on link "Charge" at bounding box center [598, 77] width 24 height 11
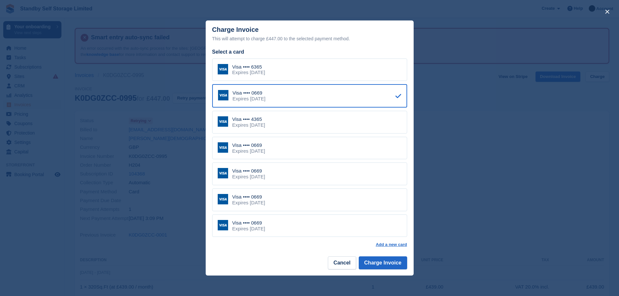
click at [297, 117] on div "Visa •••• 4365 Expires January 2029" at bounding box center [309, 122] width 195 height 23
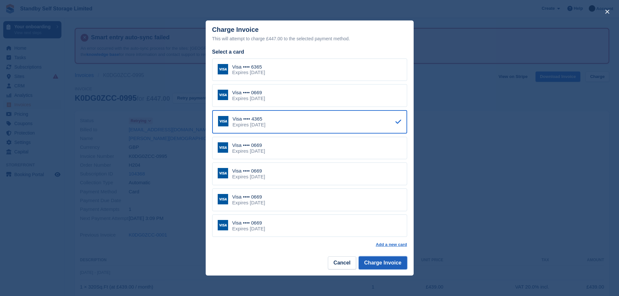
click at [379, 266] on button "Charge Invoice" at bounding box center [383, 263] width 48 height 13
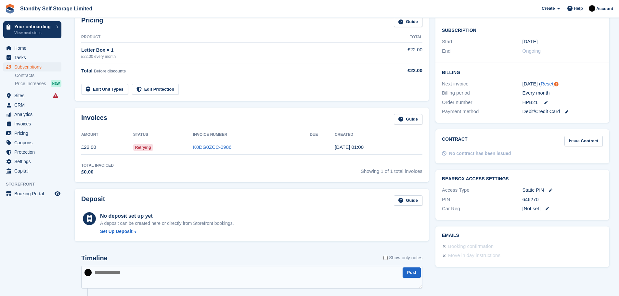
scroll to position [156, 0]
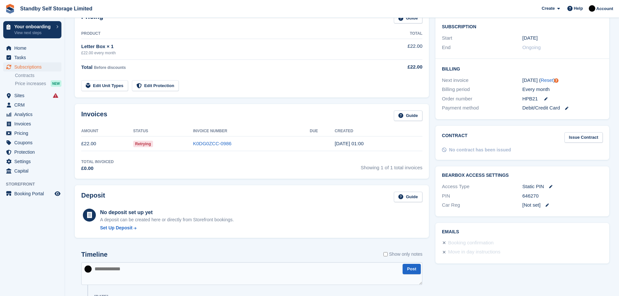
click at [206, 140] on td "K0DG0ZCC-0986" at bounding box center [251, 144] width 117 height 15
click at [205, 143] on link "K0DG0ZCC-0986" at bounding box center [212, 144] width 38 height 6
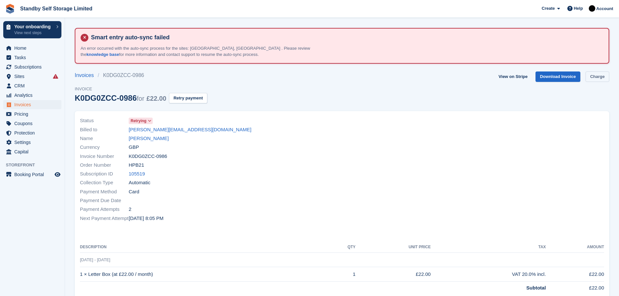
click at [595, 73] on link "Charge" at bounding box center [598, 77] width 24 height 11
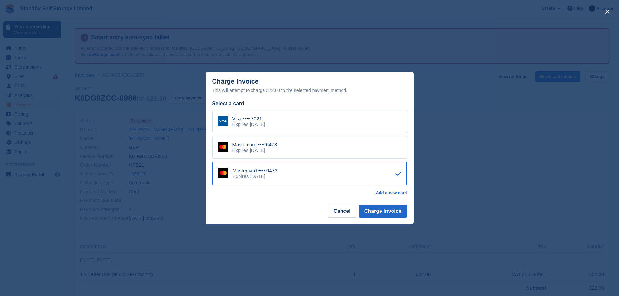
click at [307, 123] on div "Visa •••• 7021 Expires [DATE]" at bounding box center [309, 121] width 195 height 23
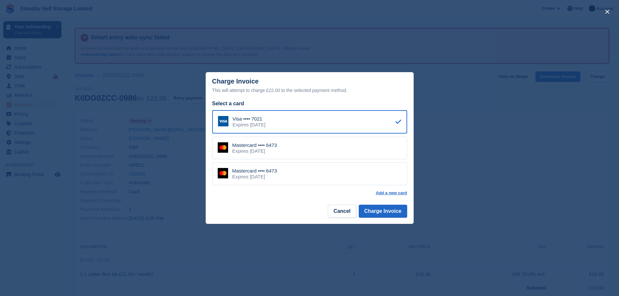
click at [383, 204] on footer "Cancel Charge Invoice" at bounding box center [310, 214] width 208 height 20
click at [383, 209] on button "Charge Invoice" at bounding box center [383, 211] width 48 height 13
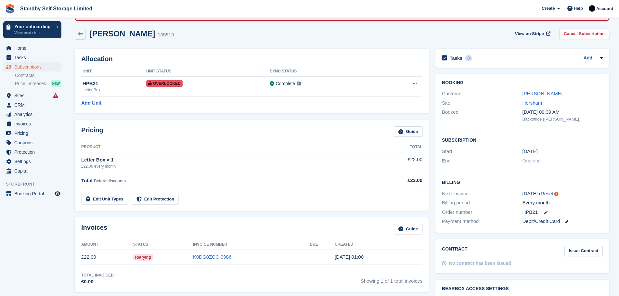
scroll to position [57, 0]
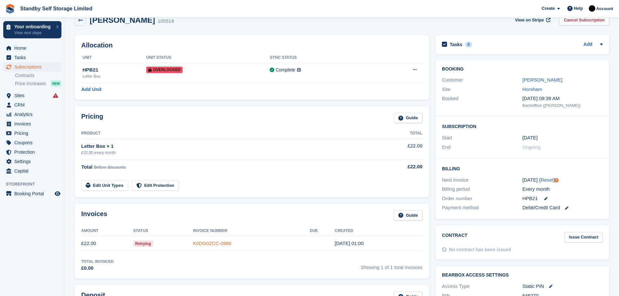
click at [226, 243] on link "K0DG0ZCC-0986" at bounding box center [212, 244] width 38 height 6
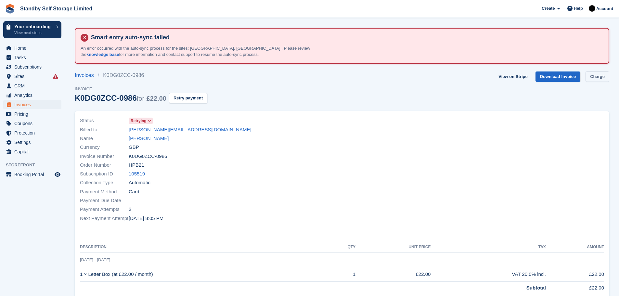
click at [598, 77] on link "Charge" at bounding box center [598, 77] width 24 height 11
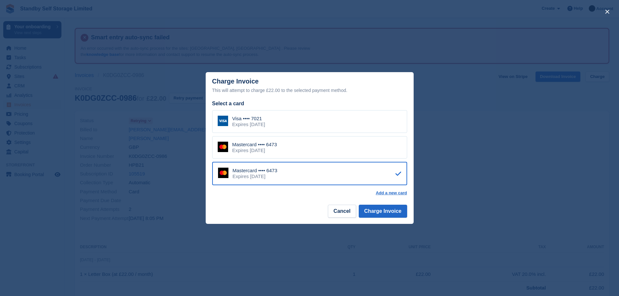
click at [304, 145] on div "Mastercard •••• 6473 Expires November 2027" at bounding box center [309, 147] width 195 height 23
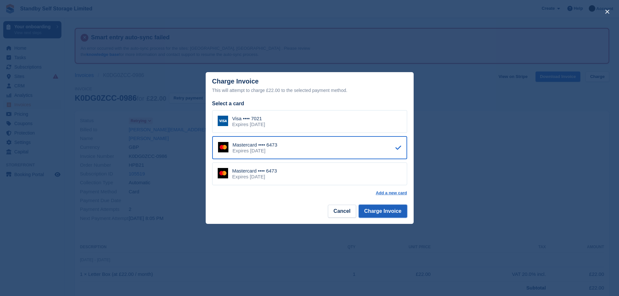
click at [380, 212] on button "Charge Invoice" at bounding box center [383, 211] width 48 height 13
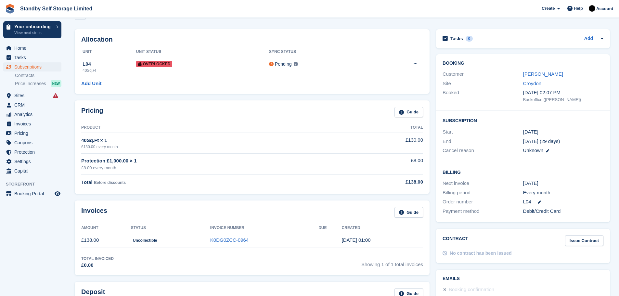
scroll to position [76, 0]
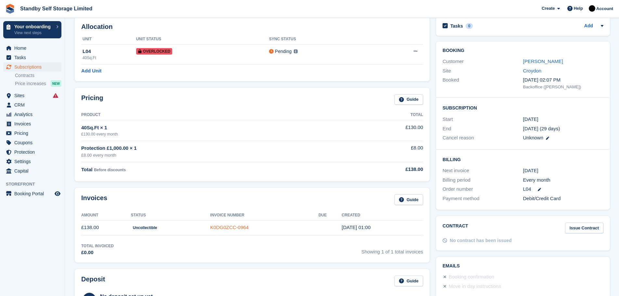
click at [226, 227] on link "K0DG0ZCC-0964" at bounding box center [229, 228] width 38 height 6
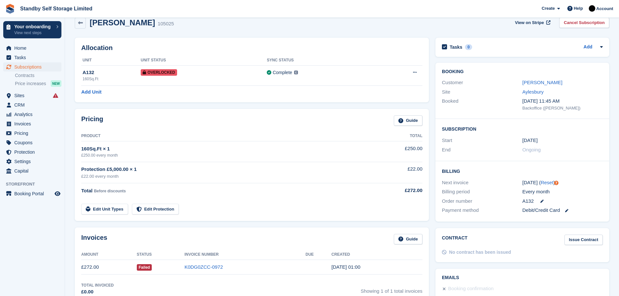
scroll to position [69, 0]
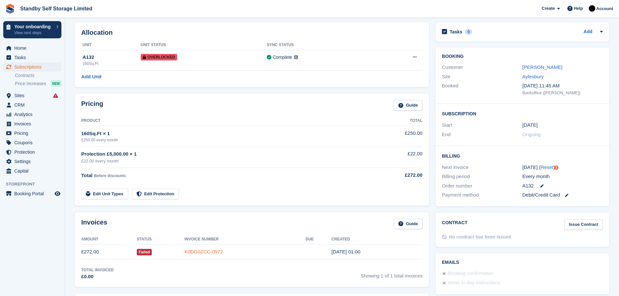
click at [207, 252] on link "K0DG0ZCC-0972" at bounding box center [204, 252] width 38 height 6
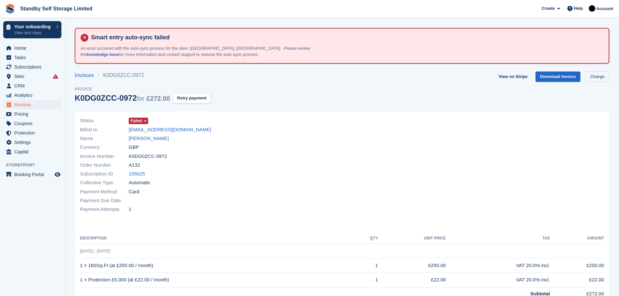
click at [594, 77] on link "Charge" at bounding box center [598, 77] width 24 height 11
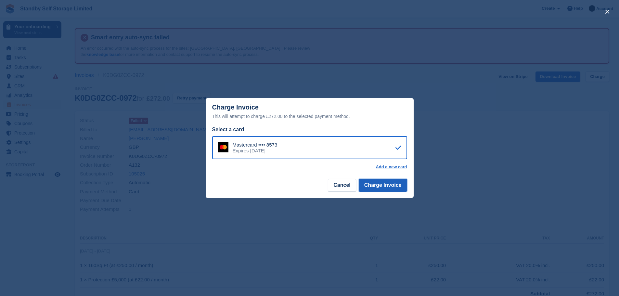
click at [380, 186] on button "Charge Invoice" at bounding box center [383, 185] width 48 height 13
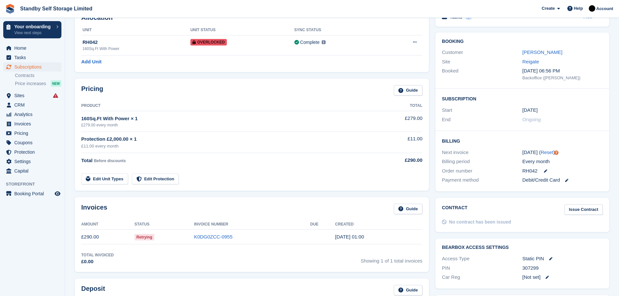
scroll to position [109, 0]
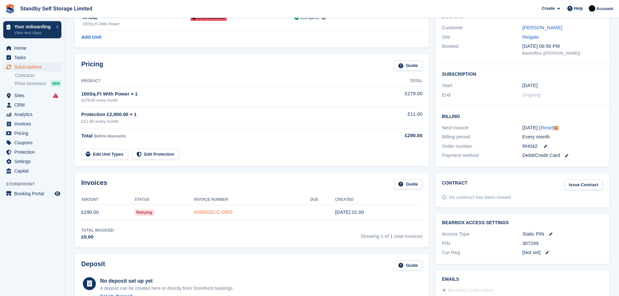
click at [214, 213] on link "K0DG0ZCC-0955" at bounding box center [213, 212] width 38 height 6
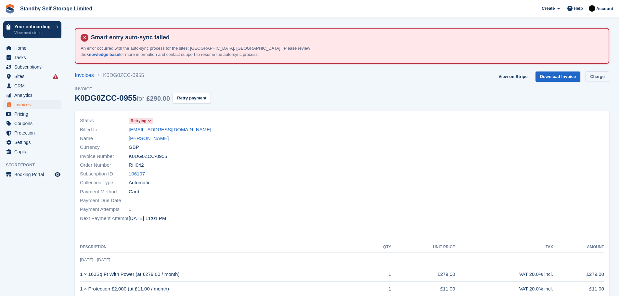
click at [594, 76] on link "Charge" at bounding box center [598, 77] width 24 height 11
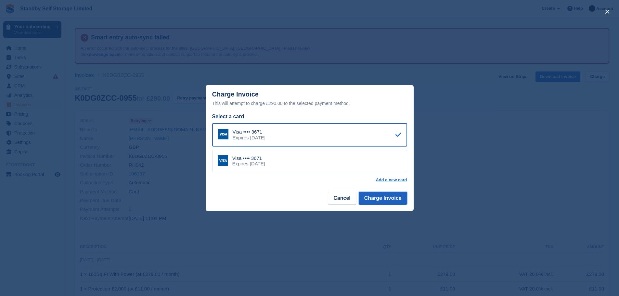
click at [373, 198] on button "Charge Invoice" at bounding box center [383, 198] width 48 height 13
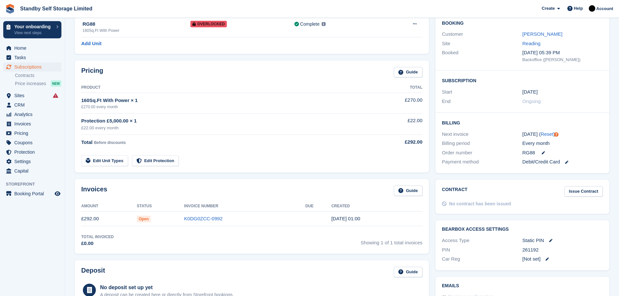
scroll to position [110, 0]
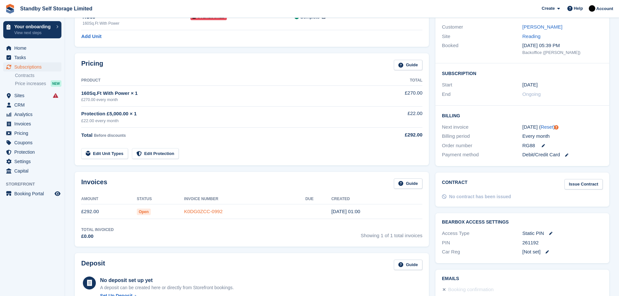
click at [204, 210] on link "K0DG0ZCC-0992" at bounding box center [203, 212] width 38 height 6
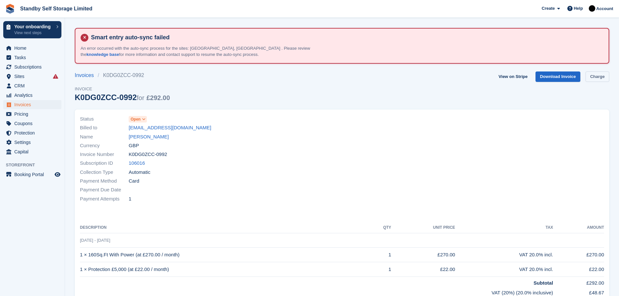
click at [591, 76] on link "Charge" at bounding box center [598, 77] width 24 height 11
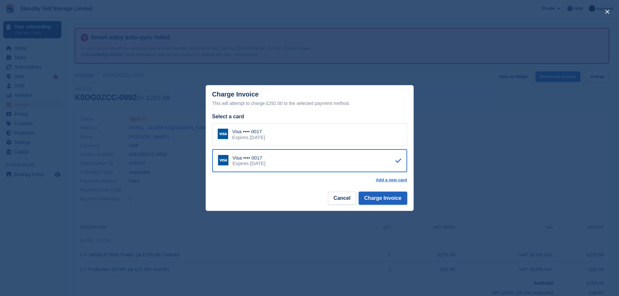
click at [380, 197] on button "Charge Invoice" at bounding box center [383, 198] width 48 height 13
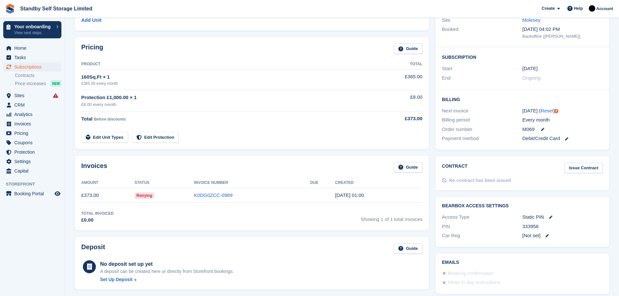
scroll to position [127, 0]
click at [217, 192] on link "K0DG0ZCC-0989" at bounding box center [213, 195] width 38 height 6
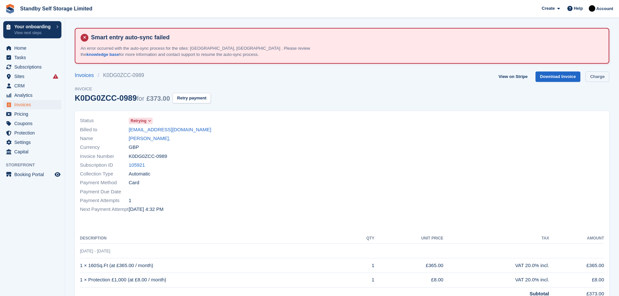
click at [590, 76] on link "Charge" at bounding box center [598, 77] width 24 height 11
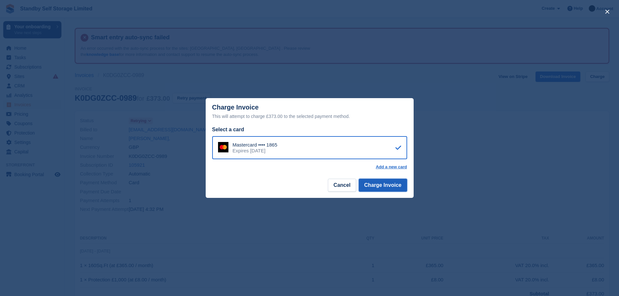
click at [378, 186] on button "Charge Invoice" at bounding box center [383, 185] width 48 height 13
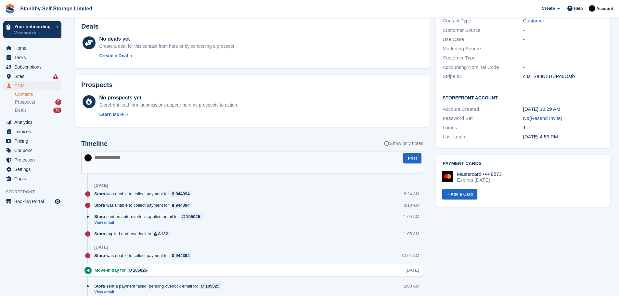
scroll to position [244, 0]
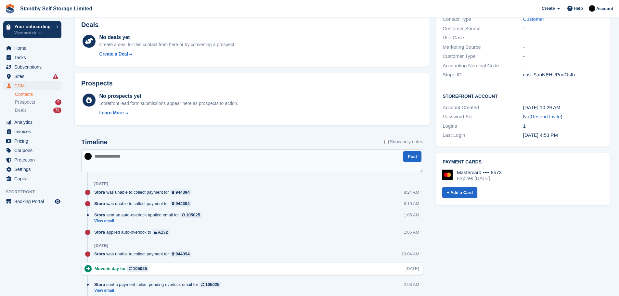
click at [151, 157] on textarea at bounding box center [252, 161] width 342 height 23
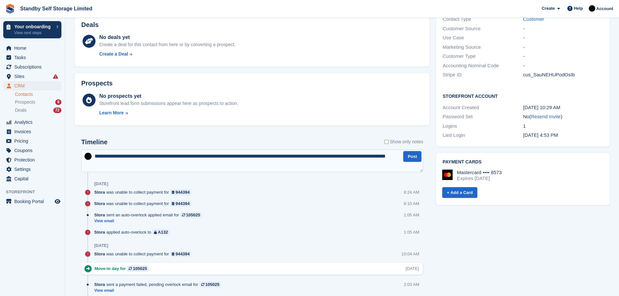
click at [262, 156] on textarea "**********" at bounding box center [252, 161] width 342 height 23
click at [107, 165] on textarea "**********" at bounding box center [252, 161] width 342 height 23
click at [142, 163] on textarea "**********" at bounding box center [252, 161] width 342 height 23
type textarea "**********"
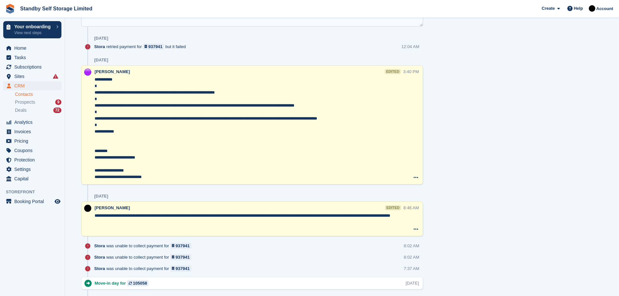
scroll to position [492, 0]
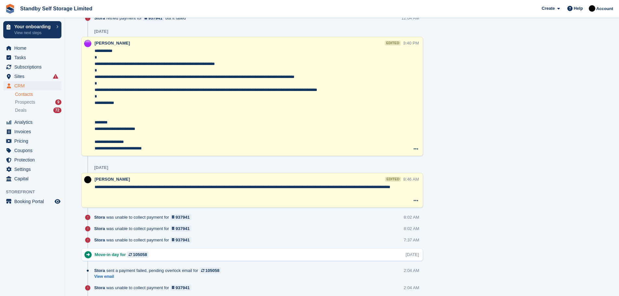
drag, startPoint x: 95, startPoint y: 186, endPoint x: 145, endPoint y: 195, distance: 50.8
click at [145, 195] on textarea "**********" at bounding box center [249, 194] width 309 height 20
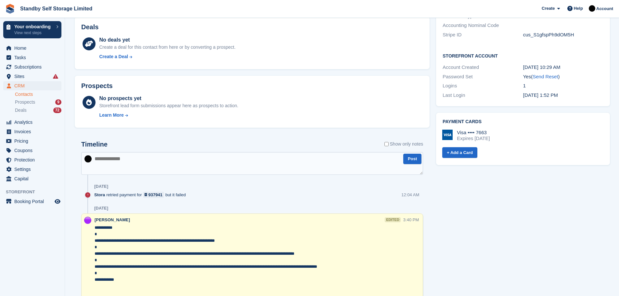
scroll to position [323, 0]
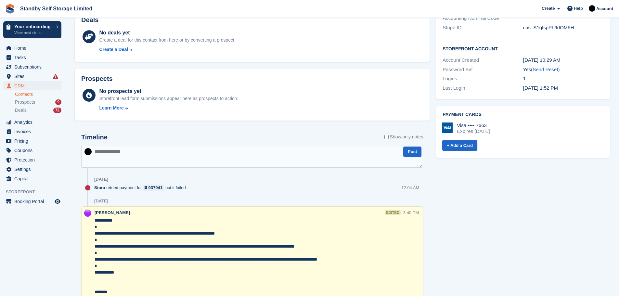
click at [138, 156] on textarea at bounding box center [252, 156] width 342 height 23
paste textarea "**********"
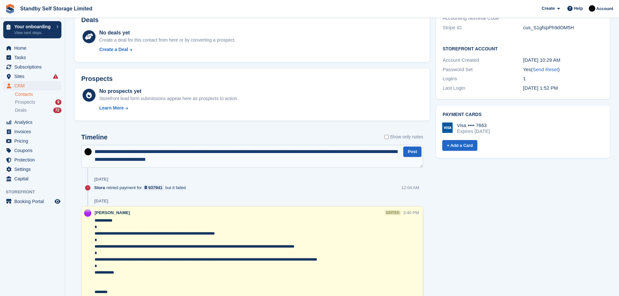
click at [196, 150] on textarea "**********" at bounding box center [252, 156] width 342 height 23
click at [203, 150] on textarea "**********" at bounding box center [252, 156] width 342 height 23
type textarea "**********"
click at [229, 162] on textarea "**********" at bounding box center [252, 156] width 342 height 23
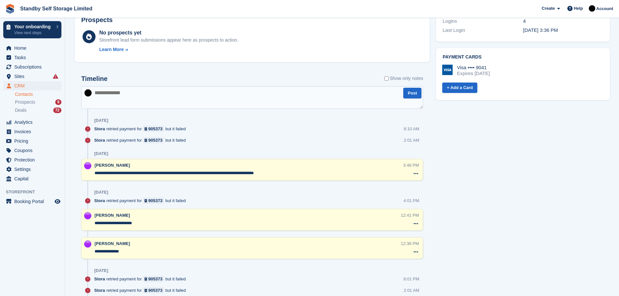
scroll to position [423, 0]
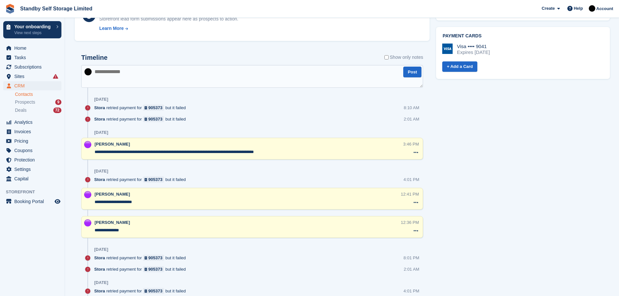
click at [145, 78] on textarea at bounding box center [252, 76] width 342 height 23
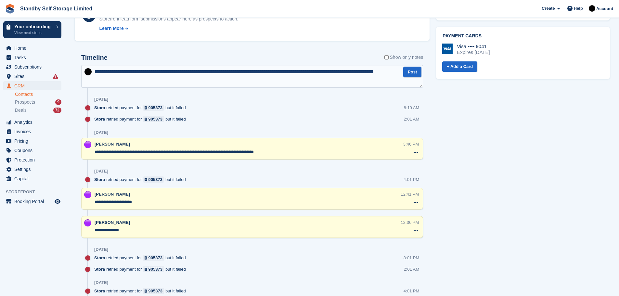
click at [228, 70] on textarea "**********" at bounding box center [252, 76] width 342 height 23
click at [147, 83] on textarea "**********" at bounding box center [252, 76] width 342 height 23
click at [132, 80] on textarea "**********" at bounding box center [252, 76] width 342 height 23
click at [216, 79] on textarea "**********" at bounding box center [252, 76] width 342 height 23
click at [239, 79] on textarea "**********" at bounding box center [252, 76] width 342 height 23
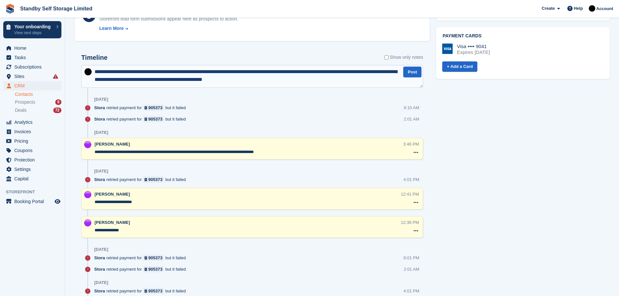
click at [235, 78] on textarea "**********" at bounding box center [252, 76] width 342 height 23
click at [288, 81] on textarea "**********" at bounding box center [252, 76] width 342 height 23
click at [185, 71] on textarea "**********" at bounding box center [252, 76] width 342 height 23
click at [398, 71] on textarea "**********" at bounding box center [252, 76] width 342 height 23
type textarea "**********"
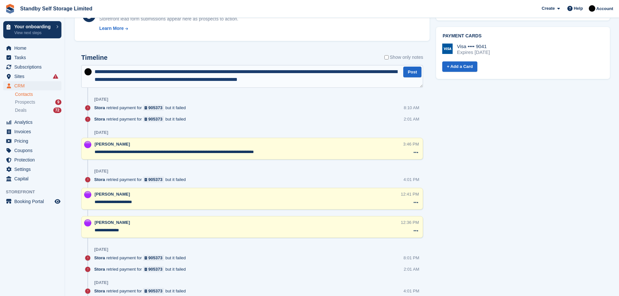
click at [337, 82] on textarea "**********" at bounding box center [252, 76] width 342 height 23
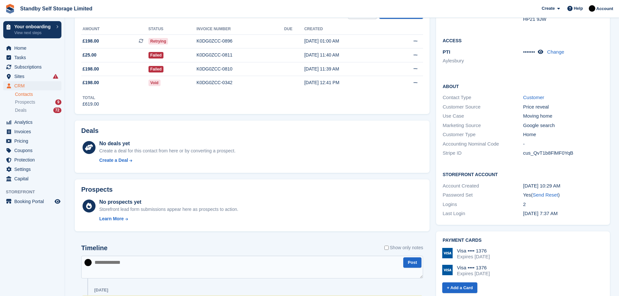
scroll to position [229, 0]
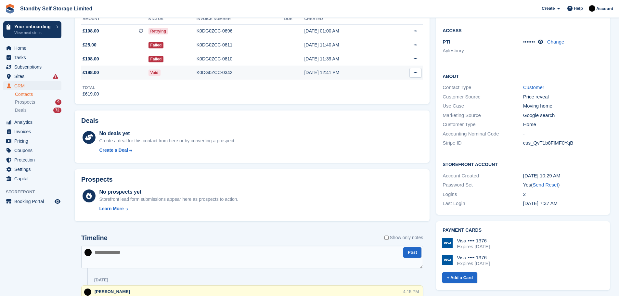
click at [211, 72] on div "K0DG0ZCC-0342" at bounding box center [241, 72] width 88 height 7
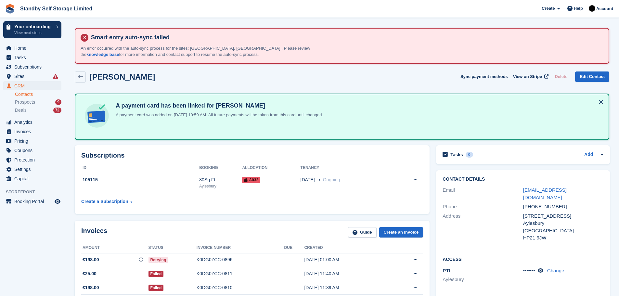
scroll to position [157, 0]
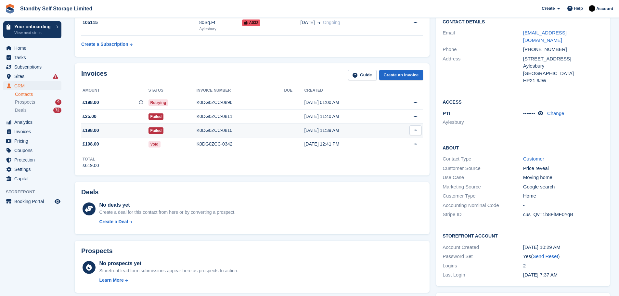
click at [215, 131] on div "K0DG0ZCC-0810" at bounding box center [241, 130] width 88 height 7
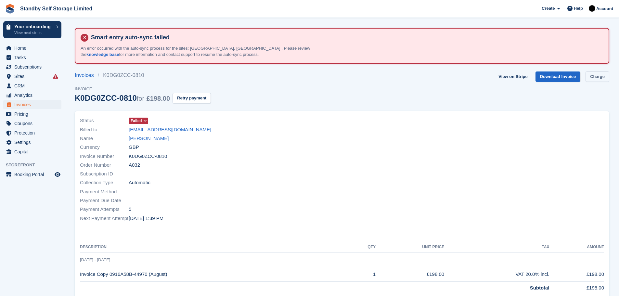
click at [594, 77] on link "Charge" at bounding box center [598, 77] width 24 height 11
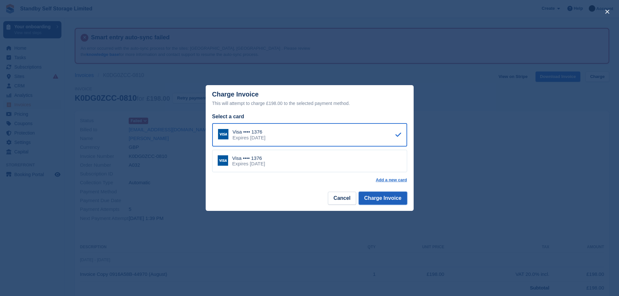
click at [377, 198] on button "Charge Invoice" at bounding box center [383, 198] width 48 height 13
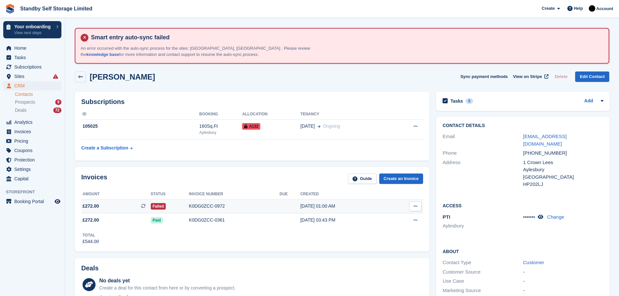
click at [207, 206] on div "K0DG0ZCC-0972" at bounding box center [234, 206] width 91 height 7
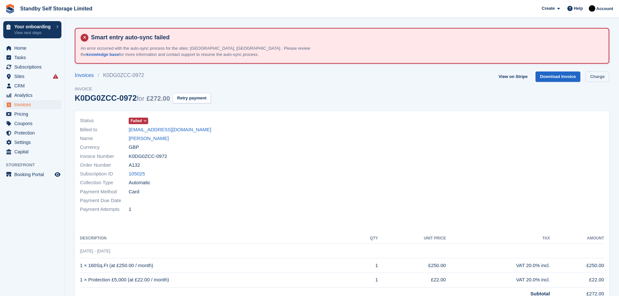
click at [596, 78] on link "Charge" at bounding box center [598, 77] width 24 height 11
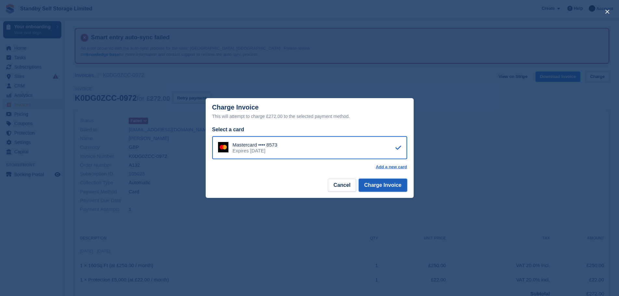
click at [391, 186] on button "Charge Invoice" at bounding box center [383, 185] width 48 height 13
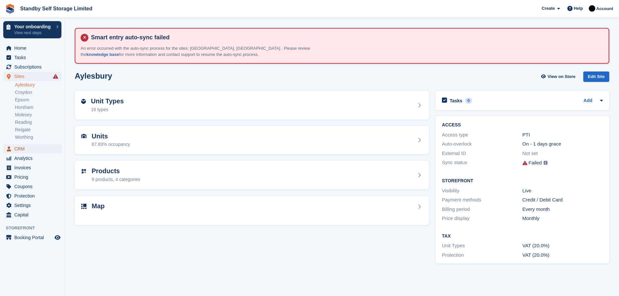
click at [20, 148] on span "CRM" at bounding box center [33, 148] width 39 height 9
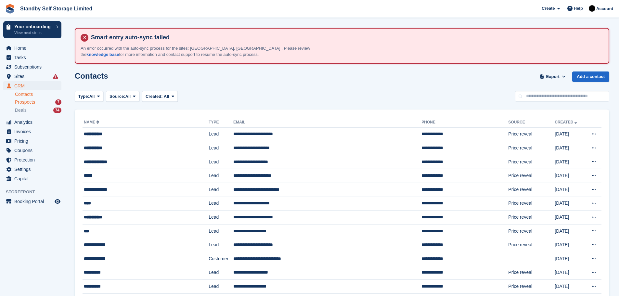
click at [26, 101] on span "Prospects" at bounding box center [25, 102] width 20 height 6
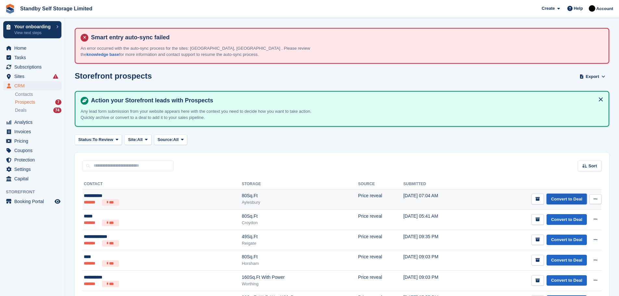
click at [555, 197] on link "Convert to Deal" at bounding box center [567, 199] width 40 height 11
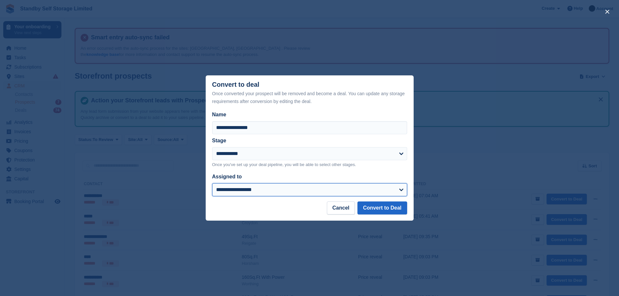
click at [400, 191] on select "**********" at bounding box center [309, 189] width 195 height 13
select select "****"
click at [212, 184] on select "**********" at bounding box center [309, 189] width 195 height 13
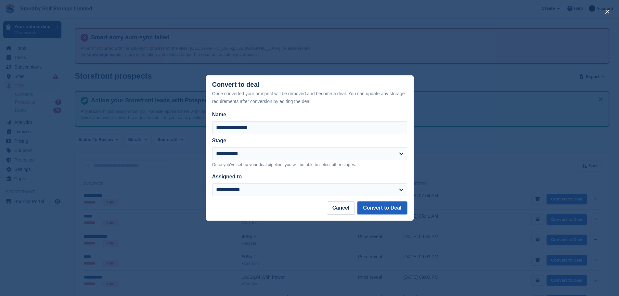
click at [373, 209] on button "Convert to Deal" at bounding box center [382, 208] width 49 height 13
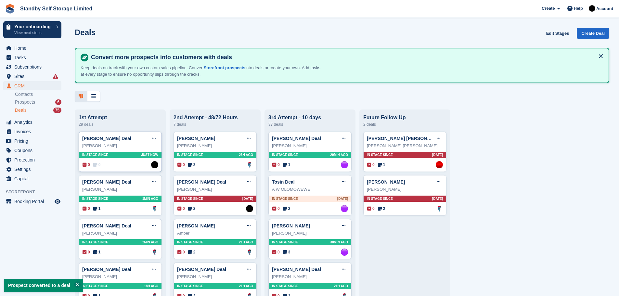
click at [113, 156] on div "In stage since Just now" at bounding box center [120, 155] width 83 height 6
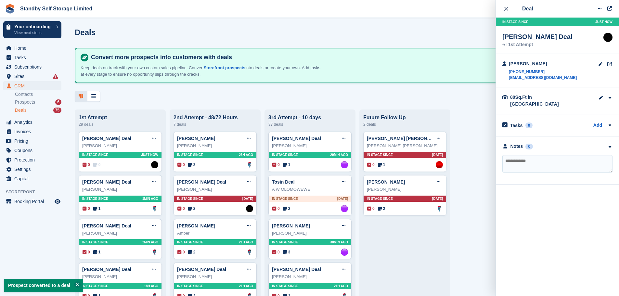
click at [524, 160] on textarea at bounding box center [558, 164] width 110 height 18
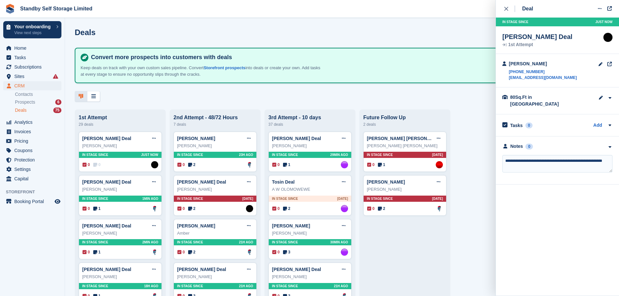
type textarea "**********"
click at [527, 161] on textarea "**********" at bounding box center [558, 164] width 110 height 18
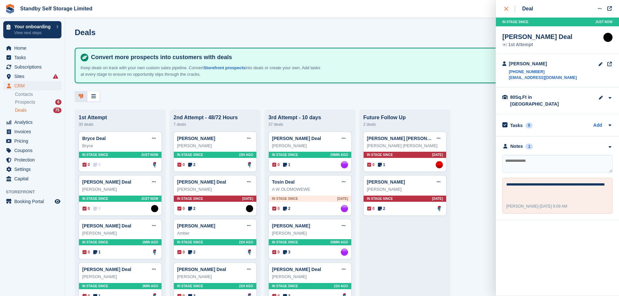
click at [509, 12] on div "close" at bounding box center [510, 9] width 11 height 7
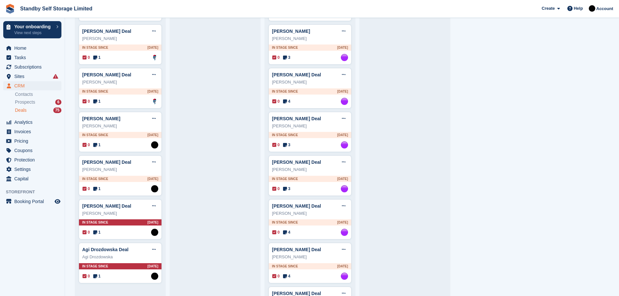
scroll to position [1165, 0]
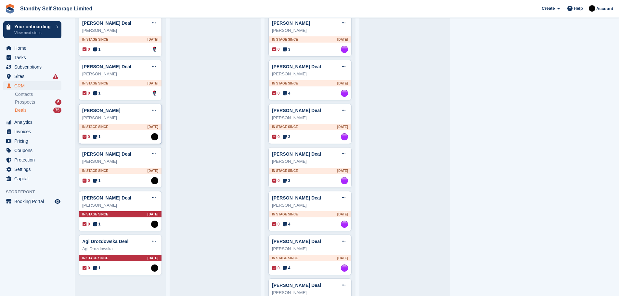
click at [124, 130] on div "In stage since 2D AGO" at bounding box center [120, 127] width 83 height 6
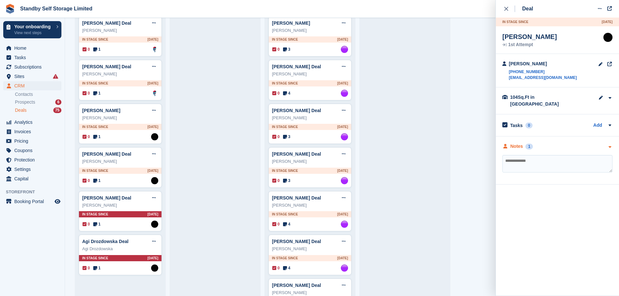
click at [530, 144] on div "1" at bounding box center [529, 147] width 7 height 6
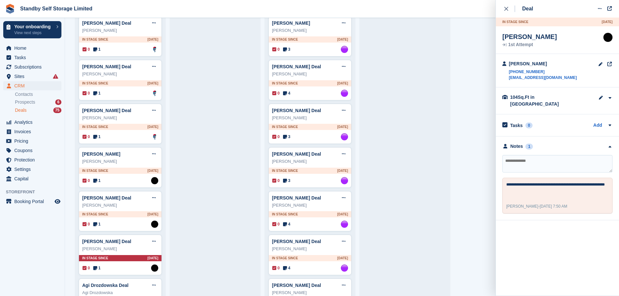
click at [510, 157] on textarea at bounding box center [558, 164] width 110 height 18
click at [522, 160] on textarea "**********" at bounding box center [558, 164] width 110 height 18
click at [556, 161] on textarea "**********" at bounding box center [558, 164] width 110 height 18
type textarea "**********"
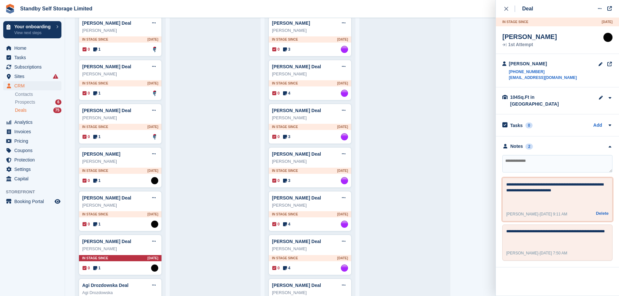
drag, startPoint x: 507, startPoint y: 177, endPoint x: 564, endPoint y: 182, distance: 58.1
click at [564, 182] on textarea "**********" at bounding box center [558, 193] width 102 height 23
click at [506, 9] on icon "close" at bounding box center [507, 9] width 4 height 4
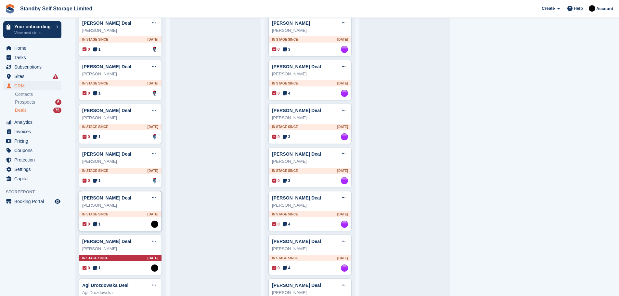
click at [126, 214] on div "In stage since 2D AGO" at bounding box center [120, 214] width 83 height 6
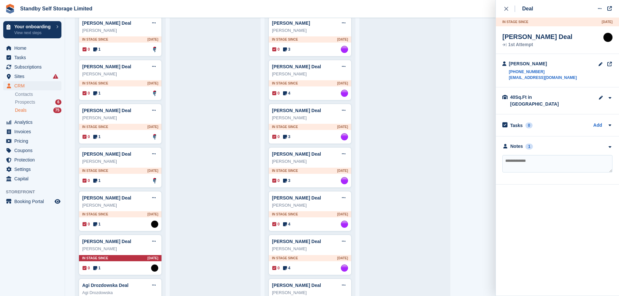
click at [514, 156] on textarea at bounding box center [558, 164] width 110 height 18
click at [530, 144] on div "1" at bounding box center [529, 147] width 7 height 6
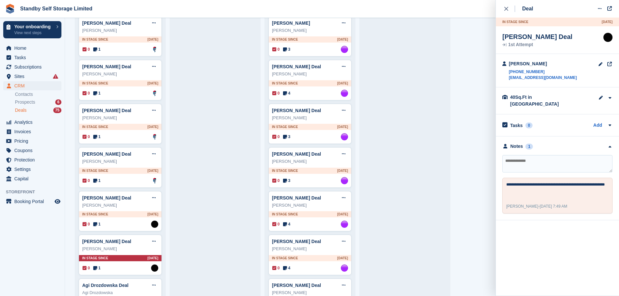
click at [511, 158] on textarea at bounding box center [558, 164] width 110 height 18
type textarea "**********"
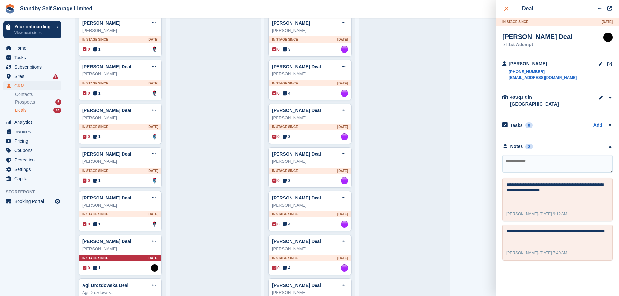
click at [508, 11] on div "close" at bounding box center [510, 9] width 11 height 7
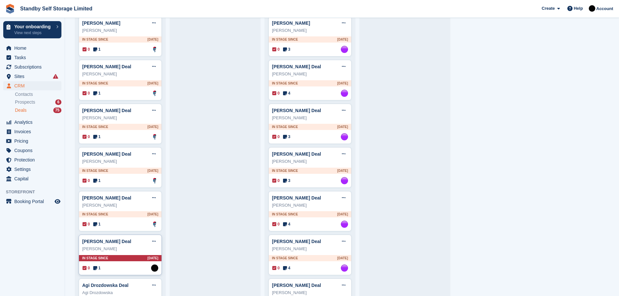
click at [120, 260] on div "In stage since 4D AGO" at bounding box center [120, 258] width 83 height 6
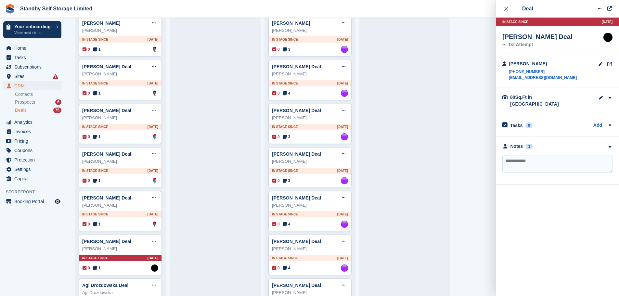
click at [516, 156] on textarea at bounding box center [558, 164] width 110 height 18
paste textarea "**********"
click at [587, 155] on textarea "**********" at bounding box center [558, 164] width 110 height 18
click at [574, 163] on textarea "**********" at bounding box center [558, 164] width 110 height 18
type textarea "**********"
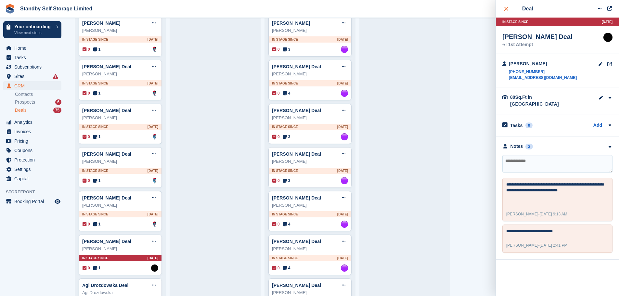
click at [509, 10] on div "close" at bounding box center [510, 9] width 11 height 7
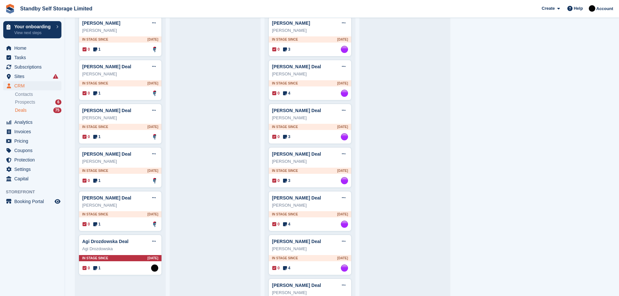
click at [124, 259] on div "In stage since 4D AGO" at bounding box center [120, 258] width 83 height 6
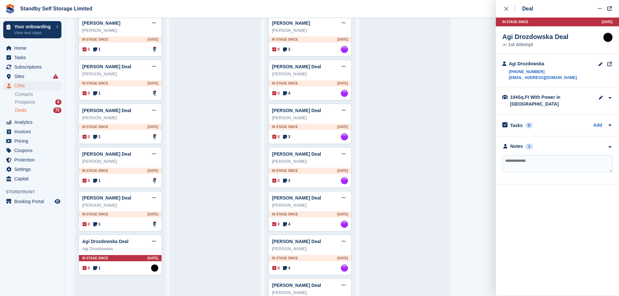
click at [509, 161] on textarea at bounding box center [558, 164] width 110 height 18
click at [531, 147] on div "1" at bounding box center [529, 147] width 7 height 6
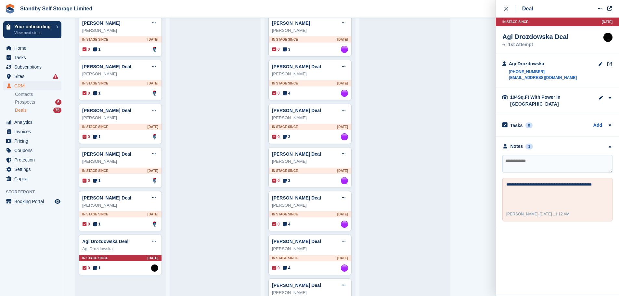
click at [517, 165] on textarea at bounding box center [558, 164] width 110 height 18
paste textarea "**********"
click at [588, 160] on textarea "**********" at bounding box center [558, 164] width 110 height 18
type textarea "**********"
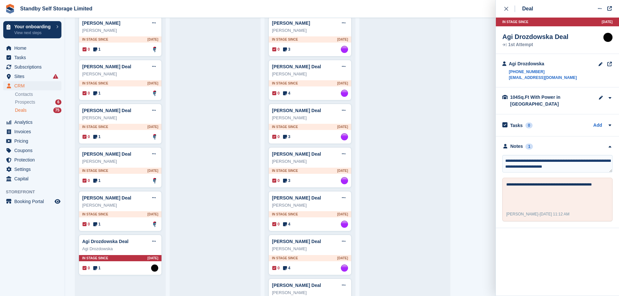
click at [561, 167] on textarea "**********" at bounding box center [558, 164] width 110 height 18
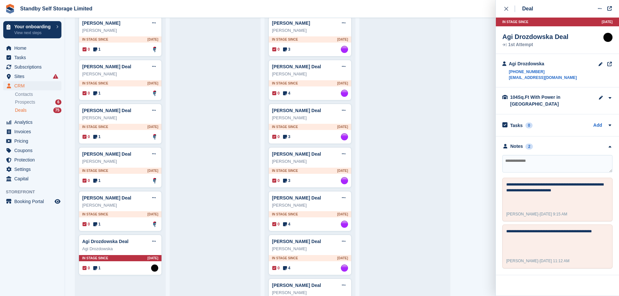
click at [502, 6] on div "Deal Edit deal Mark as won Mark as lost Delete deal In stage since 4D AGO Agi D…" at bounding box center [557, 137] width 123 height 275
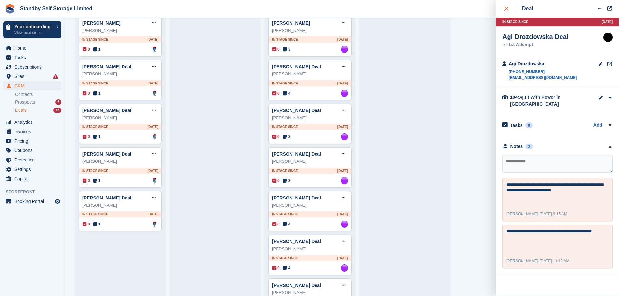
click at [508, 11] on div "close" at bounding box center [510, 9] width 11 height 7
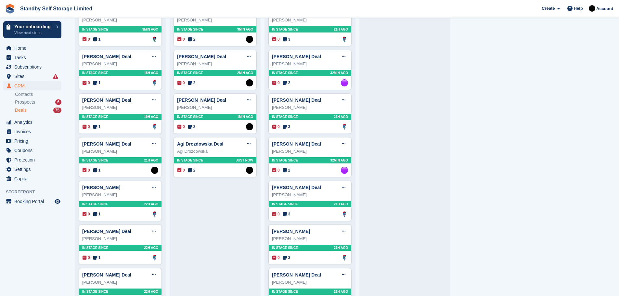
scroll to position [420, 0]
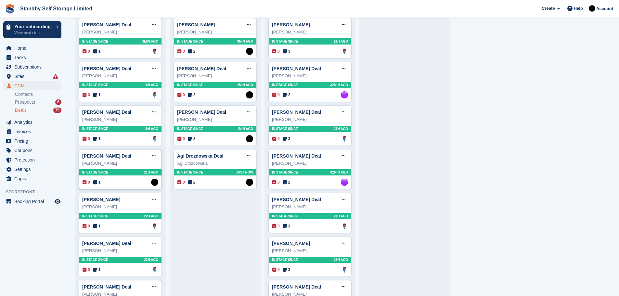
click at [112, 172] on div "In stage since 21H AGO" at bounding box center [120, 172] width 83 height 6
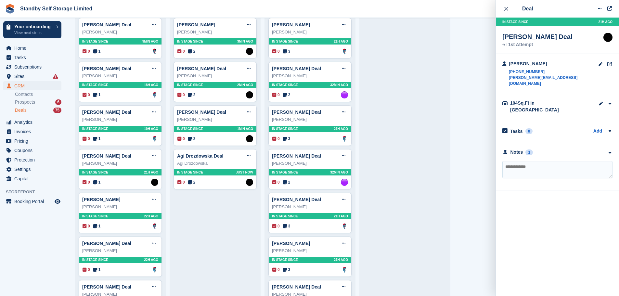
click at [526, 161] on textarea at bounding box center [558, 170] width 110 height 18
click at [524, 161] on textarea "**********" at bounding box center [558, 170] width 110 height 18
click at [608, 161] on textarea "**********" at bounding box center [558, 170] width 110 height 18
type textarea "**********"
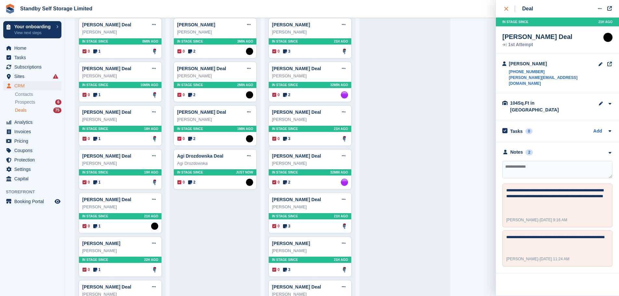
click at [509, 8] on div "close" at bounding box center [510, 9] width 11 height 7
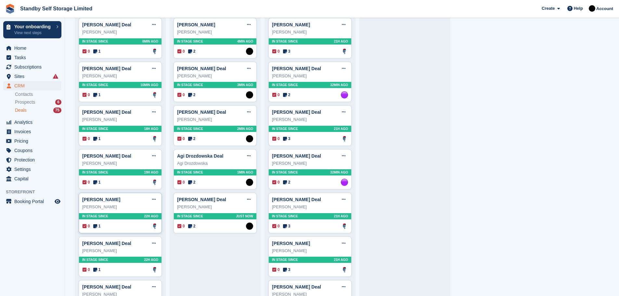
click at [126, 219] on div "In stage since 22H AGO" at bounding box center [120, 216] width 83 height 6
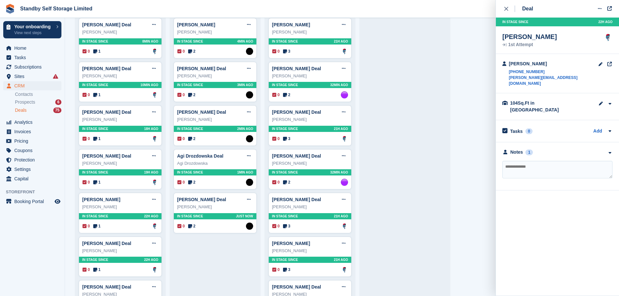
click at [506, 4] on button "close" at bounding box center [510, 9] width 15 height 18
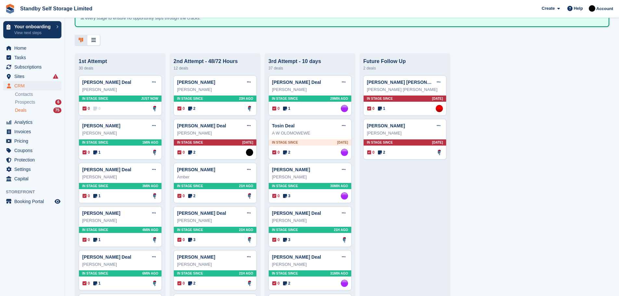
scroll to position [102, 0]
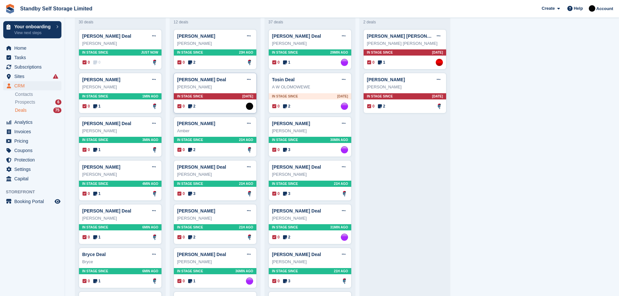
click at [220, 100] on div "In stage since 12D AGO" at bounding box center [215, 96] width 83 height 6
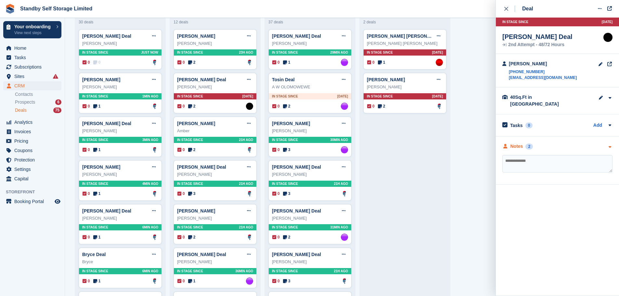
click at [529, 144] on div "2" at bounding box center [529, 147] width 7 height 6
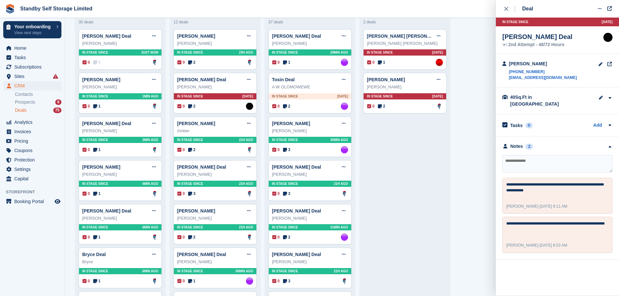
click at [513, 158] on textarea at bounding box center [558, 164] width 110 height 18
paste textarea "**********"
click at [587, 155] on textarea "**********" at bounding box center [558, 164] width 110 height 18
click at [585, 155] on textarea "**********" at bounding box center [558, 164] width 110 height 18
type textarea "**********"
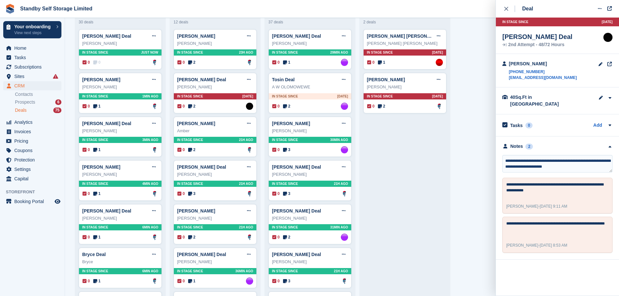
click at [559, 161] on textarea "**********" at bounding box center [558, 164] width 110 height 18
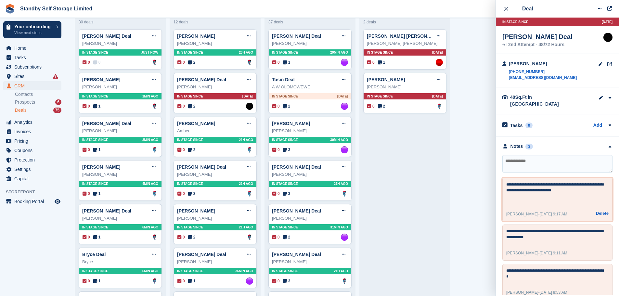
click at [572, 185] on textarea "**********" at bounding box center [556, 193] width 98 height 23
click at [504, 6] on button "close" at bounding box center [510, 9] width 15 height 18
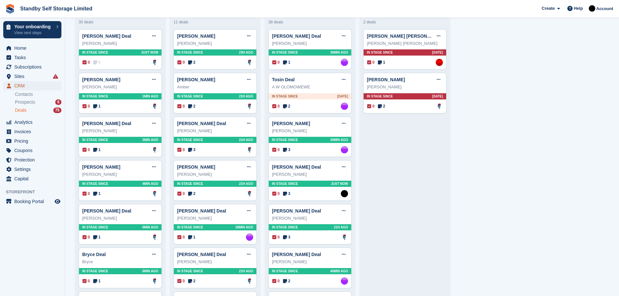
click at [22, 84] on span "CRM" at bounding box center [33, 85] width 39 height 9
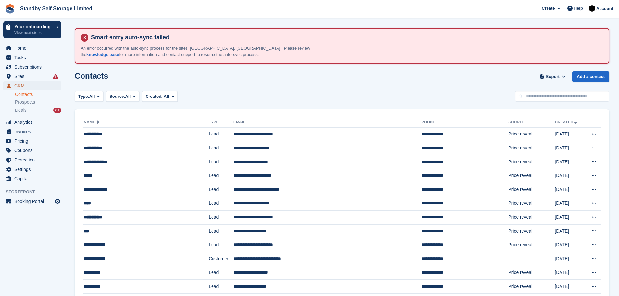
click at [22, 83] on span "CRM" at bounding box center [33, 85] width 39 height 9
click at [22, 74] on span "Sites" at bounding box center [33, 76] width 39 height 9
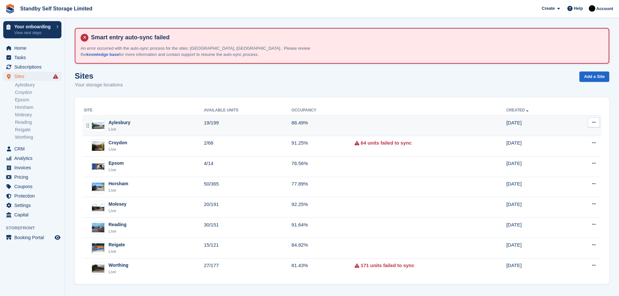
click at [309, 126] on td "88.49%" at bounding box center [323, 126] width 63 height 20
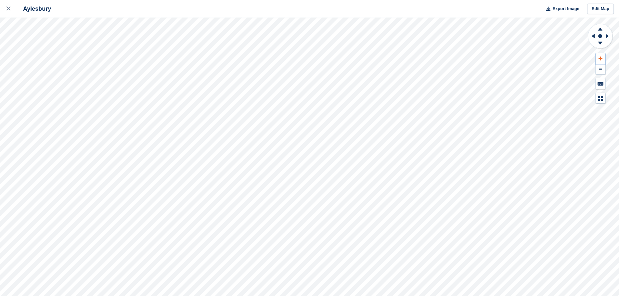
click at [603, 56] on button at bounding box center [601, 58] width 10 height 11
click at [602, 29] on icon at bounding box center [600, 29] width 5 height 3
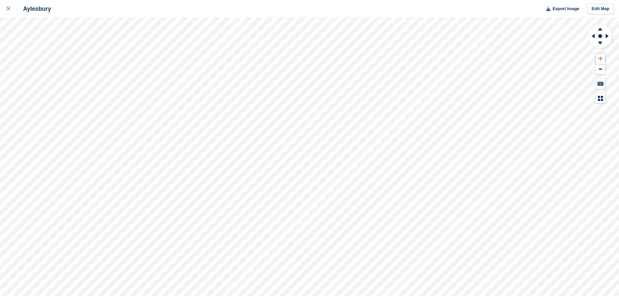
click at [598, 56] on button at bounding box center [601, 58] width 10 height 11
click at [601, 30] on icon at bounding box center [600, 29] width 5 height 3
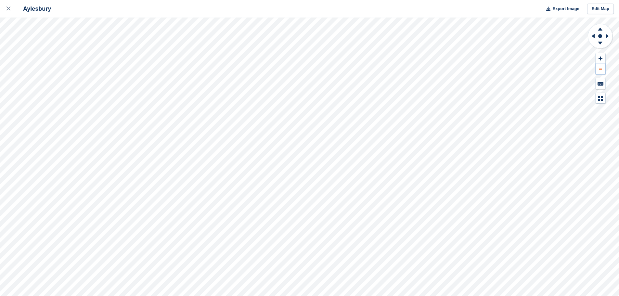
click at [600, 69] on icon at bounding box center [600, 69] width 3 height 1
click at [608, 36] on icon at bounding box center [607, 36] width 3 height 5
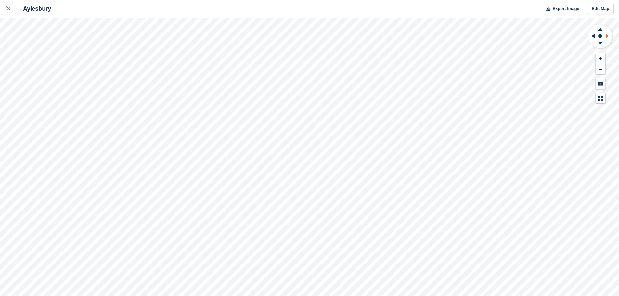
click at [608, 36] on icon at bounding box center [607, 36] width 3 height 5
click at [594, 37] on icon at bounding box center [593, 36] width 3 height 5
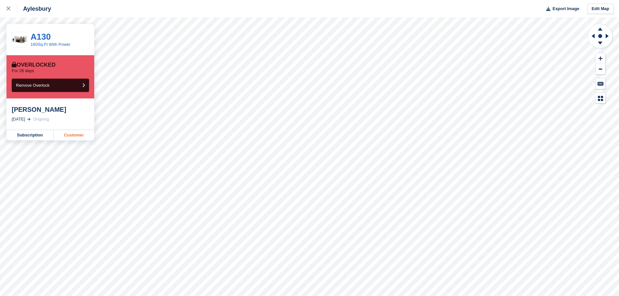
click at [71, 136] on link "Customer" at bounding box center [74, 135] width 41 height 10
click at [74, 135] on link "Customer" at bounding box center [74, 135] width 41 height 10
click at [71, 135] on link "Customer" at bounding box center [74, 135] width 41 height 10
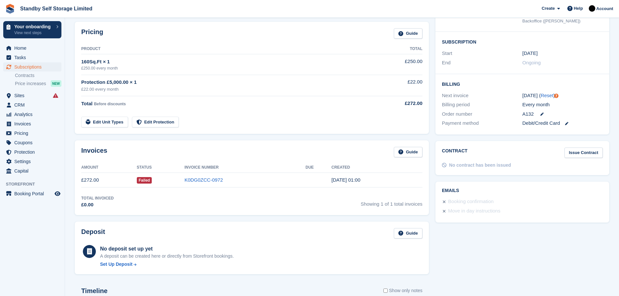
scroll to position [147, 0]
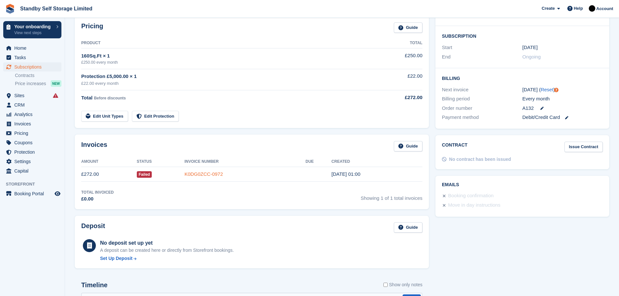
click at [202, 173] on link "K0DG0ZCC-0972" at bounding box center [204, 174] width 38 height 6
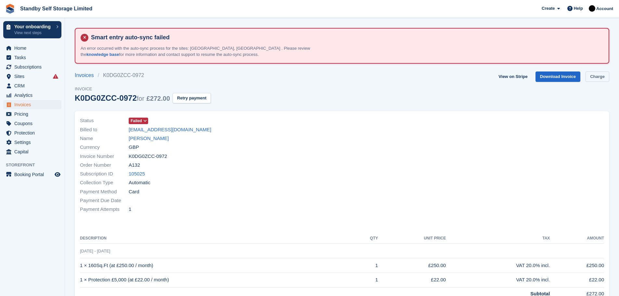
click at [591, 74] on link "Charge" at bounding box center [598, 77] width 24 height 11
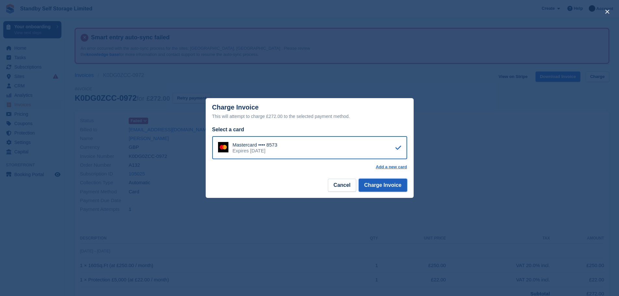
click at [389, 187] on button "Charge Invoice" at bounding box center [383, 185] width 48 height 13
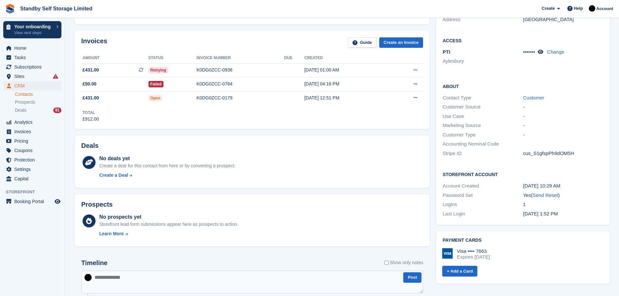
scroll to position [209, 0]
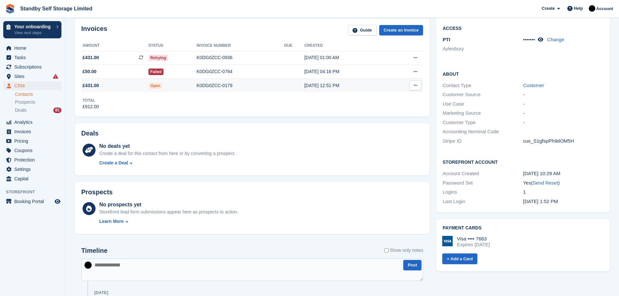
click at [217, 82] on div "K0DG0ZCC-0179" at bounding box center [241, 85] width 88 height 7
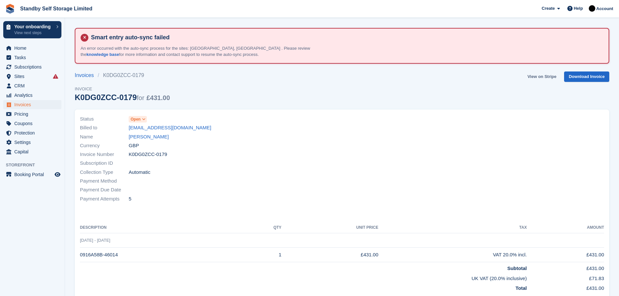
click at [547, 76] on link "View on Stripe" at bounding box center [542, 77] width 34 height 11
